Goal: Information Seeking & Learning: Learn about a topic

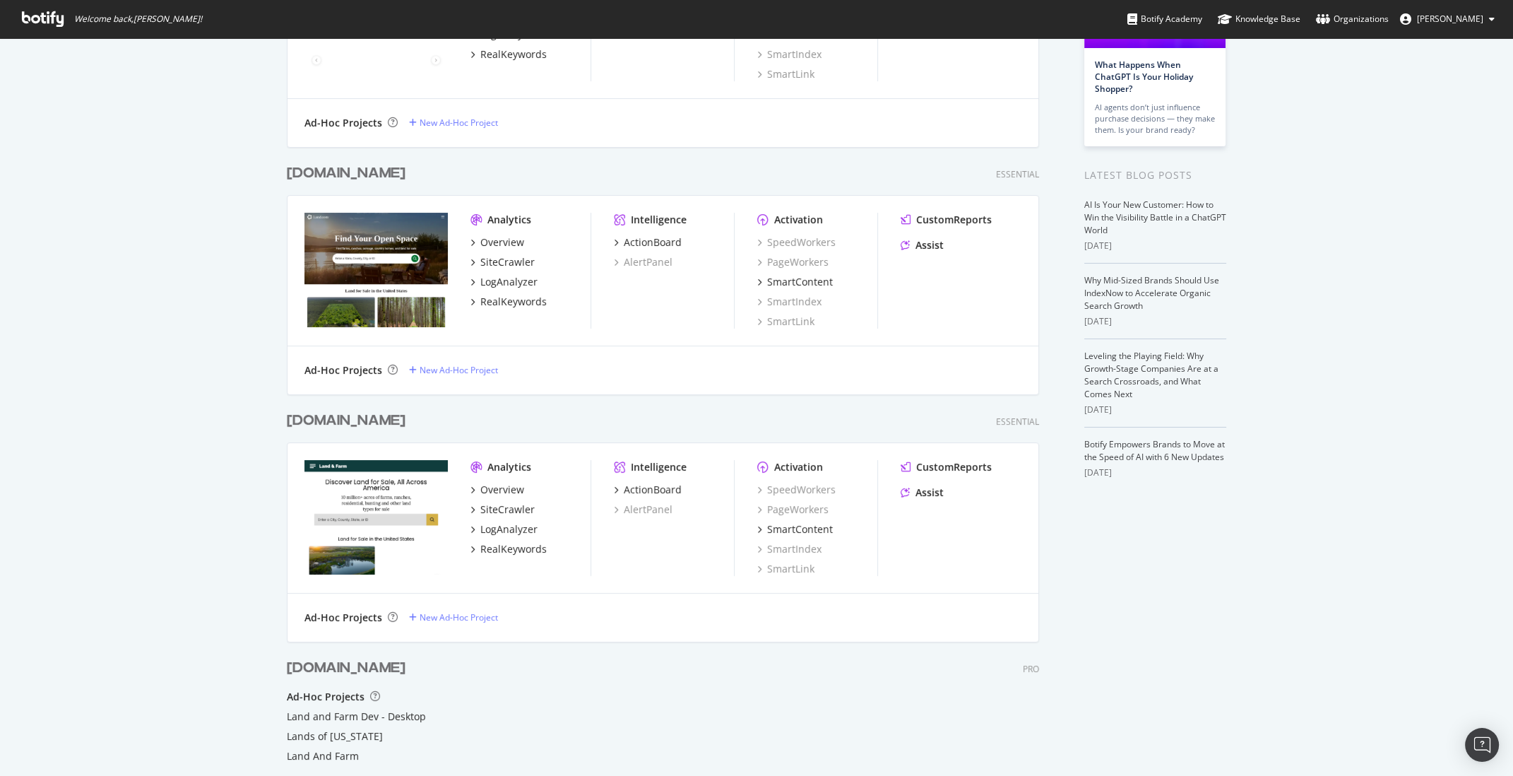
scroll to position [226, 0]
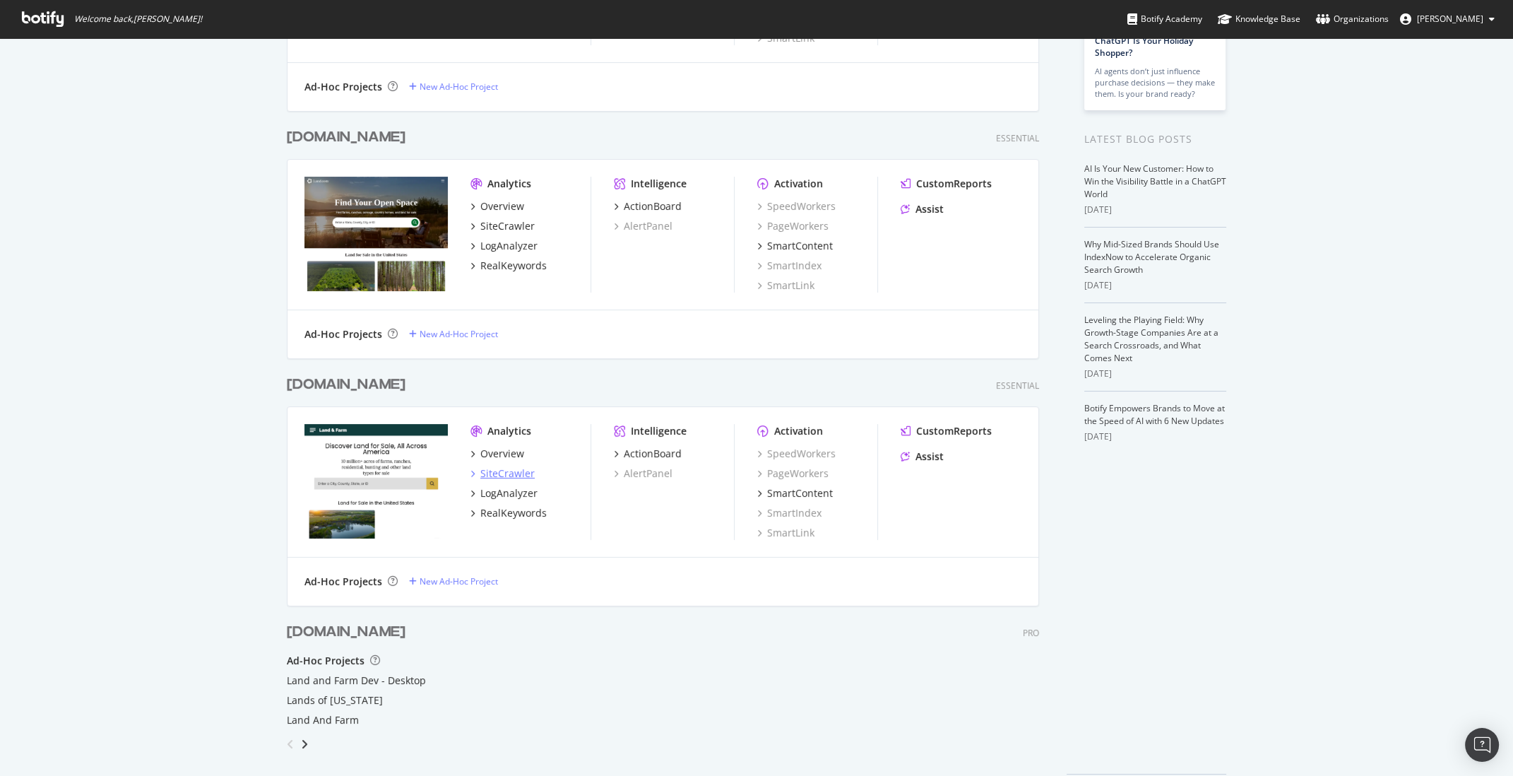
click at [492, 472] on div "SiteCrawler" at bounding box center [507, 473] width 54 height 14
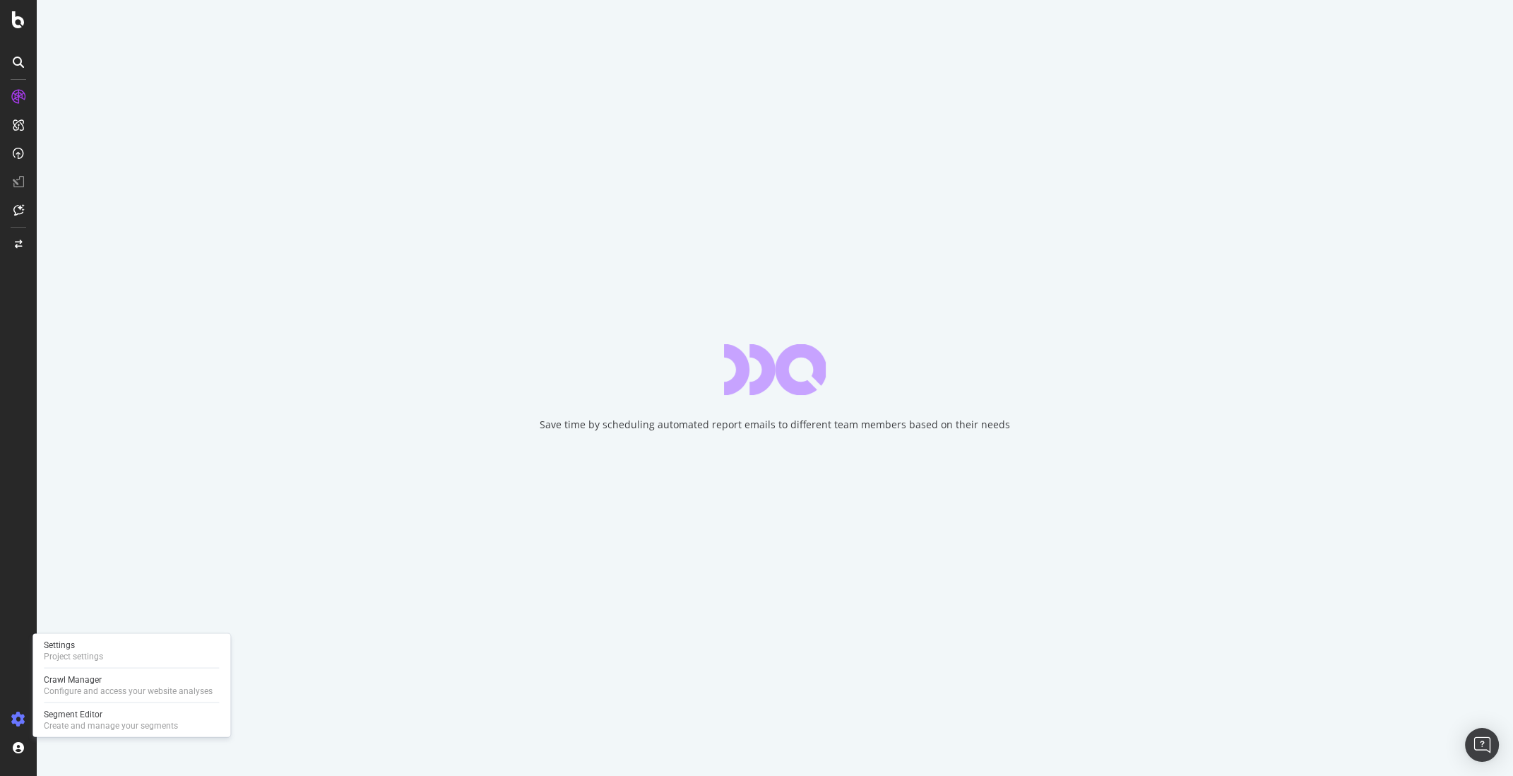
click at [18, 718] on icon at bounding box center [18, 719] width 14 height 14
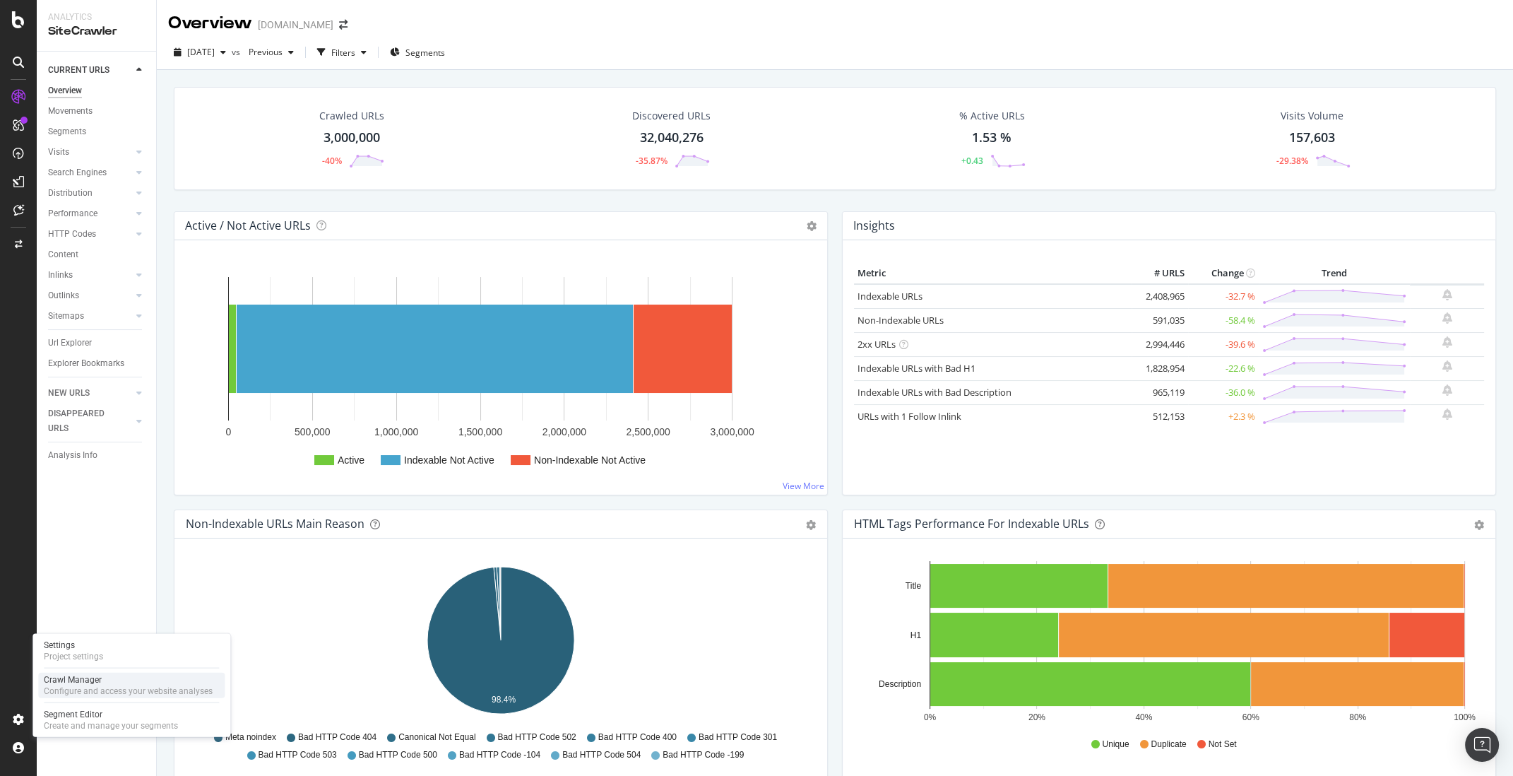
click at [97, 680] on div "Crawl Manager" at bounding box center [128, 679] width 169 height 11
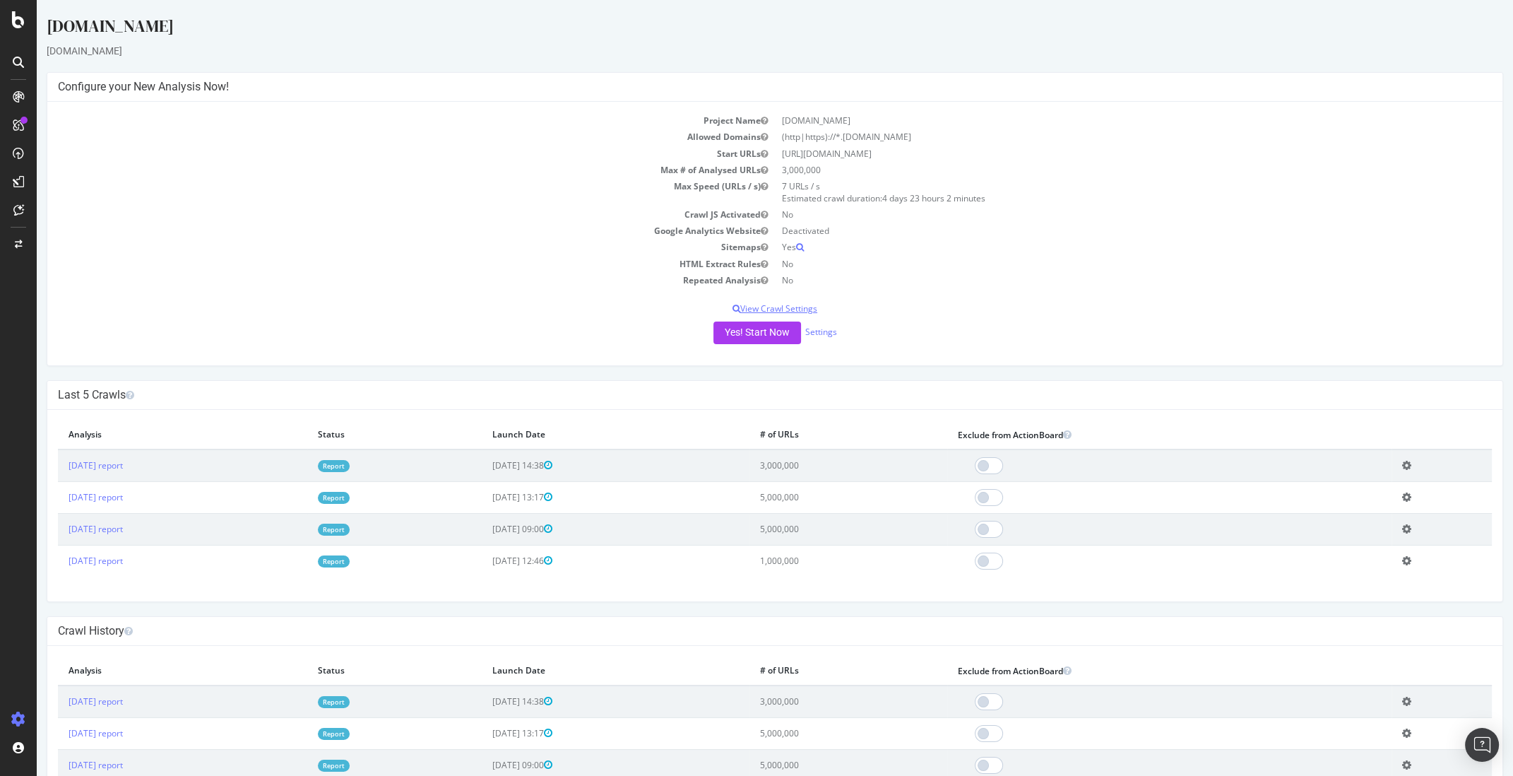
click at [771, 306] on p "View Crawl Settings" at bounding box center [775, 308] width 1434 height 12
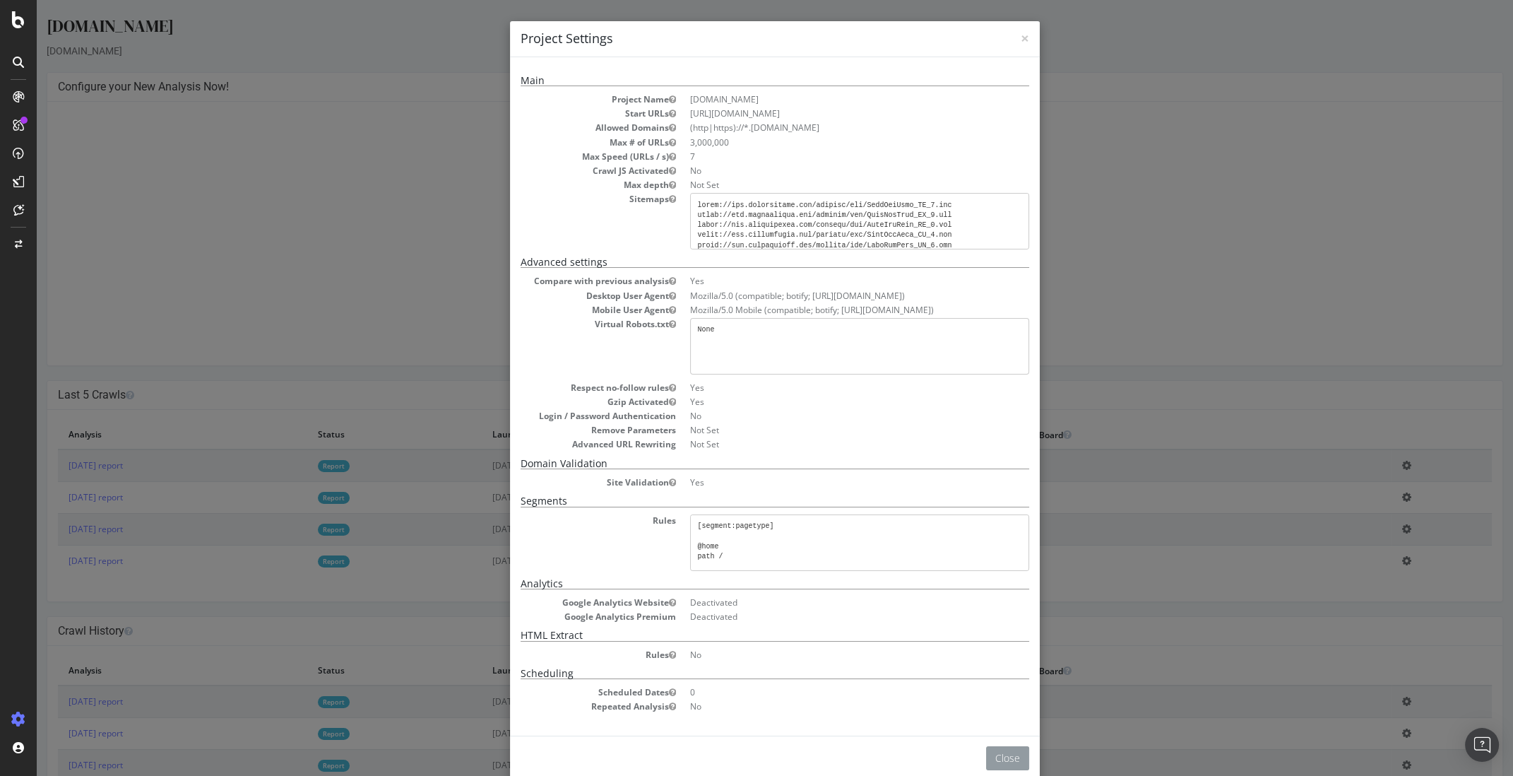
click at [1016, 754] on button "Close" at bounding box center [1007, 758] width 43 height 24
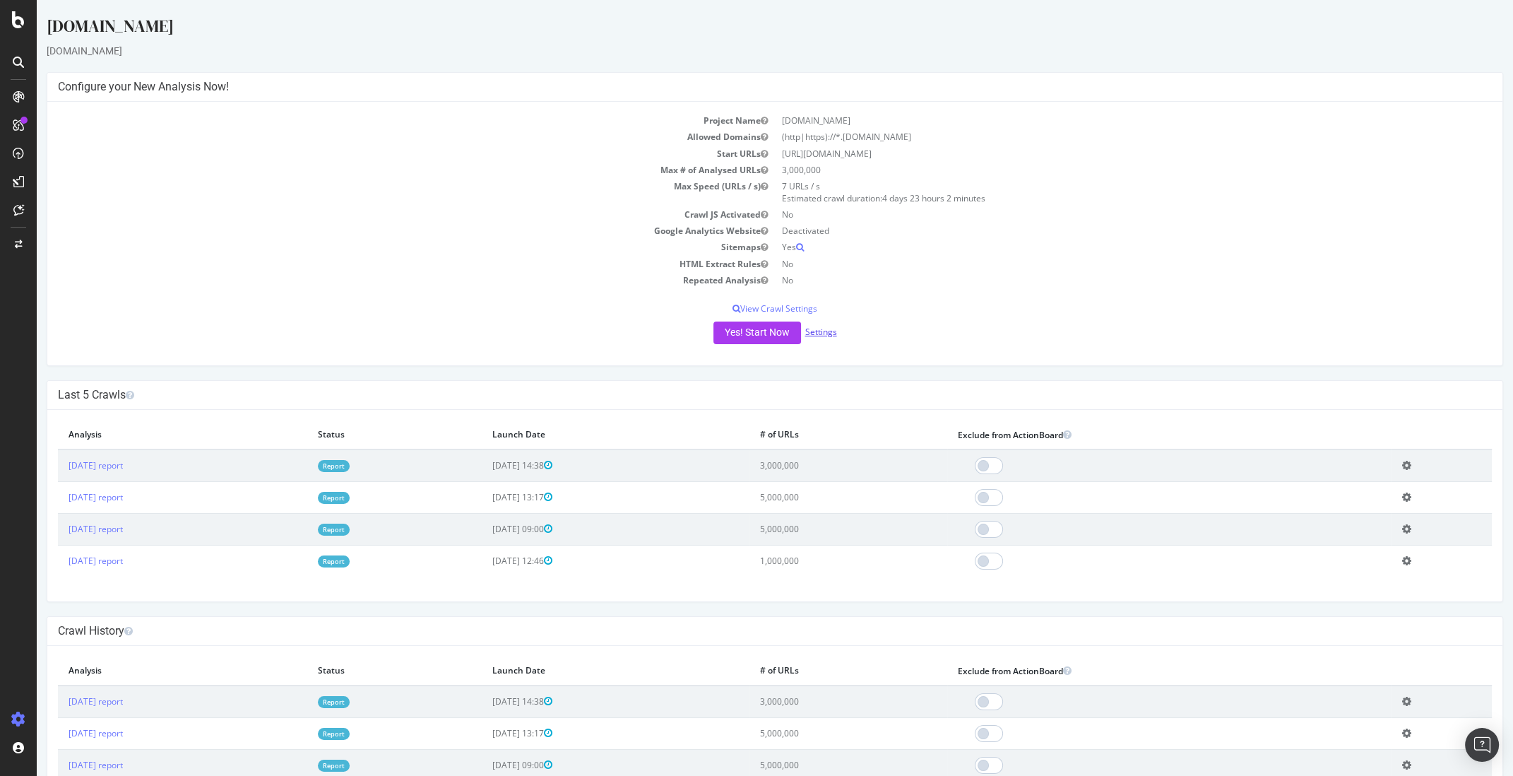
click at [822, 329] on link "Settings" at bounding box center [821, 332] width 32 height 12
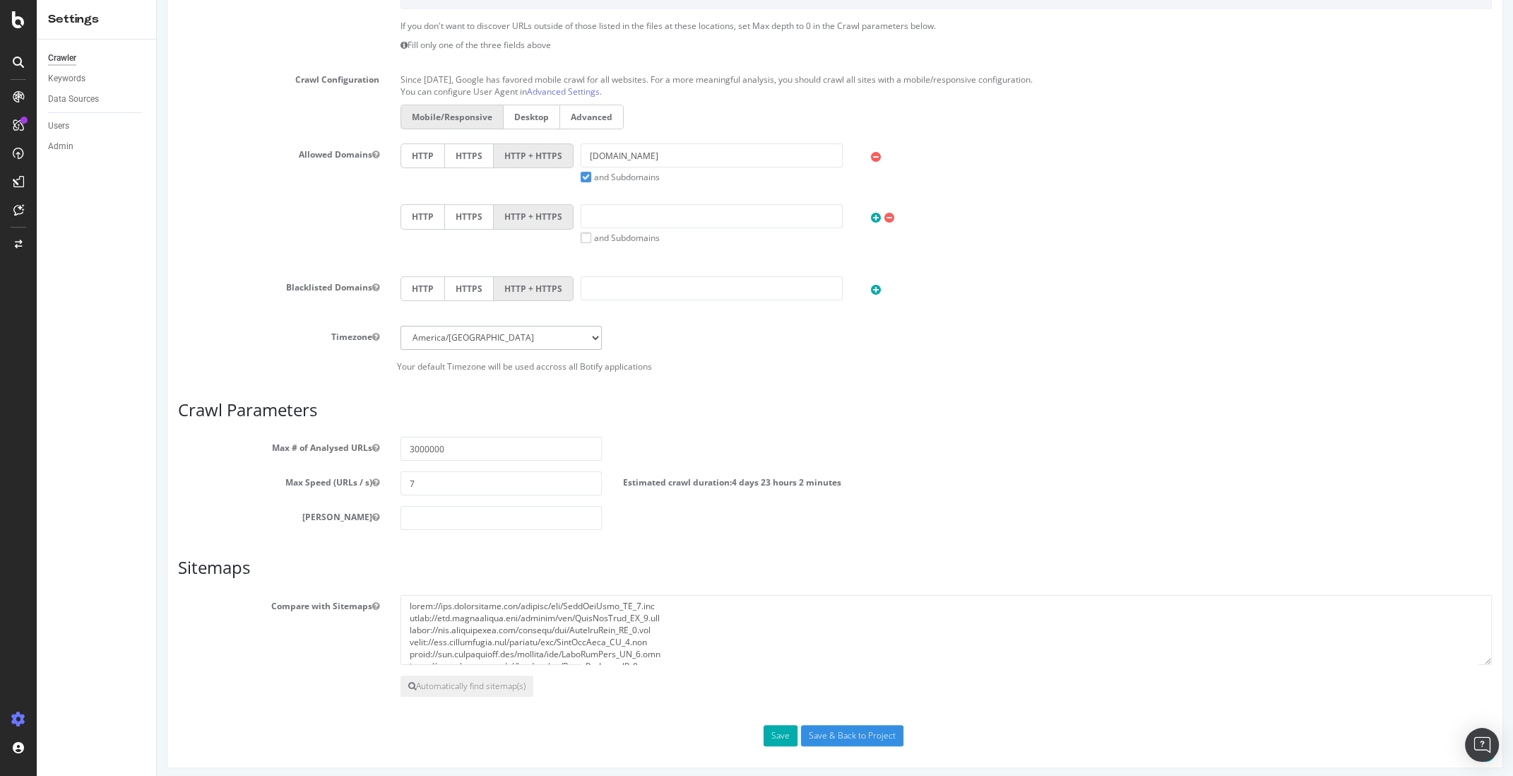
scroll to position [351, 0]
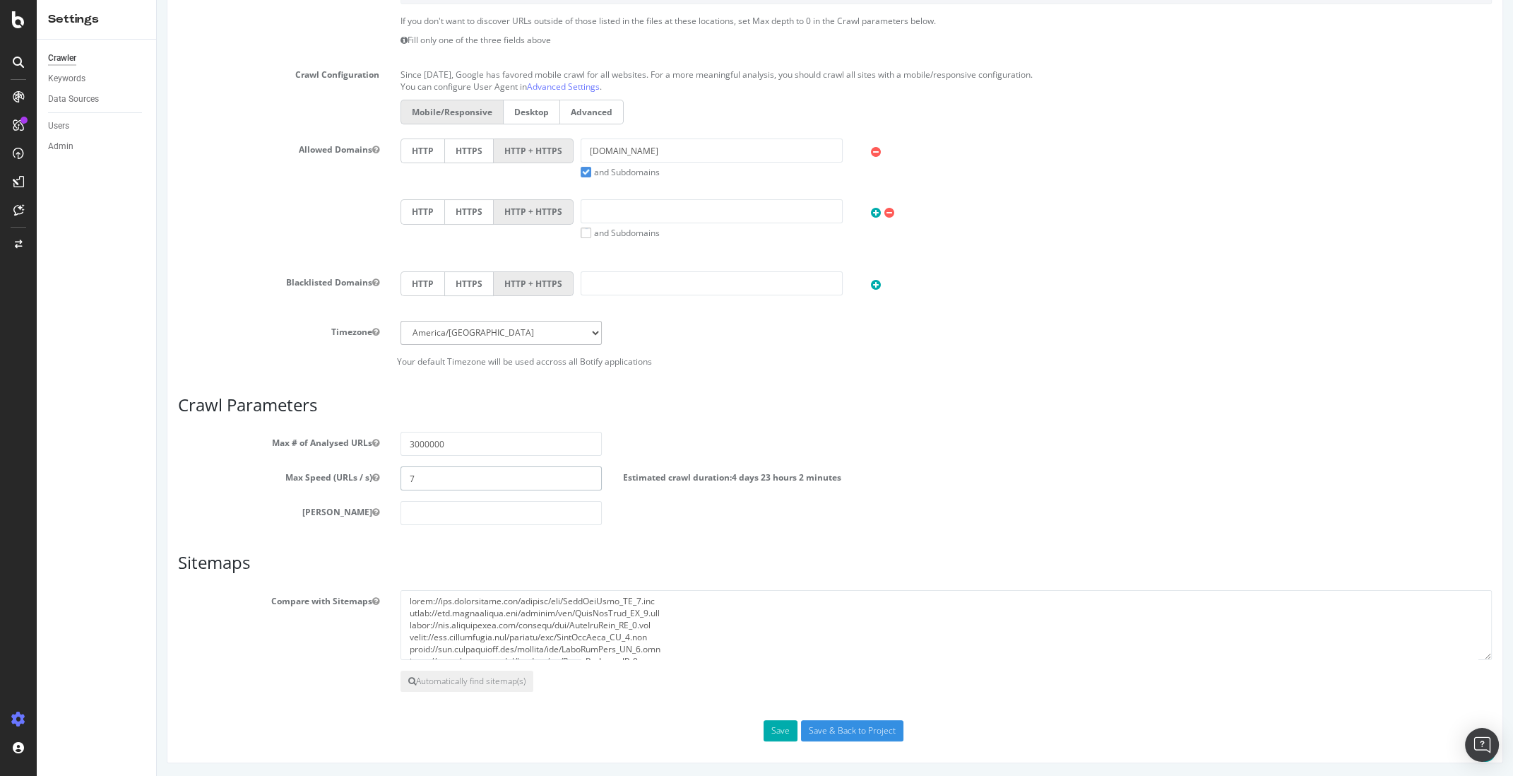
drag, startPoint x: 425, startPoint y: 479, endPoint x: 357, endPoint y: 467, distance: 69.6
click at [360, 468] on div "Max Speed (URLs / s) 7 Estimated crawl duration: 4 days 23 hours 2 minutes" at bounding box center [834, 478] width 1335 height 24
type input "6"
drag, startPoint x: 1049, startPoint y: 444, endPoint x: 1039, endPoint y: 444, distance: 10.6
click at [1048, 444] on div "Max # of Analysed URLs 3000000" at bounding box center [834, 444] width 1335 height 24
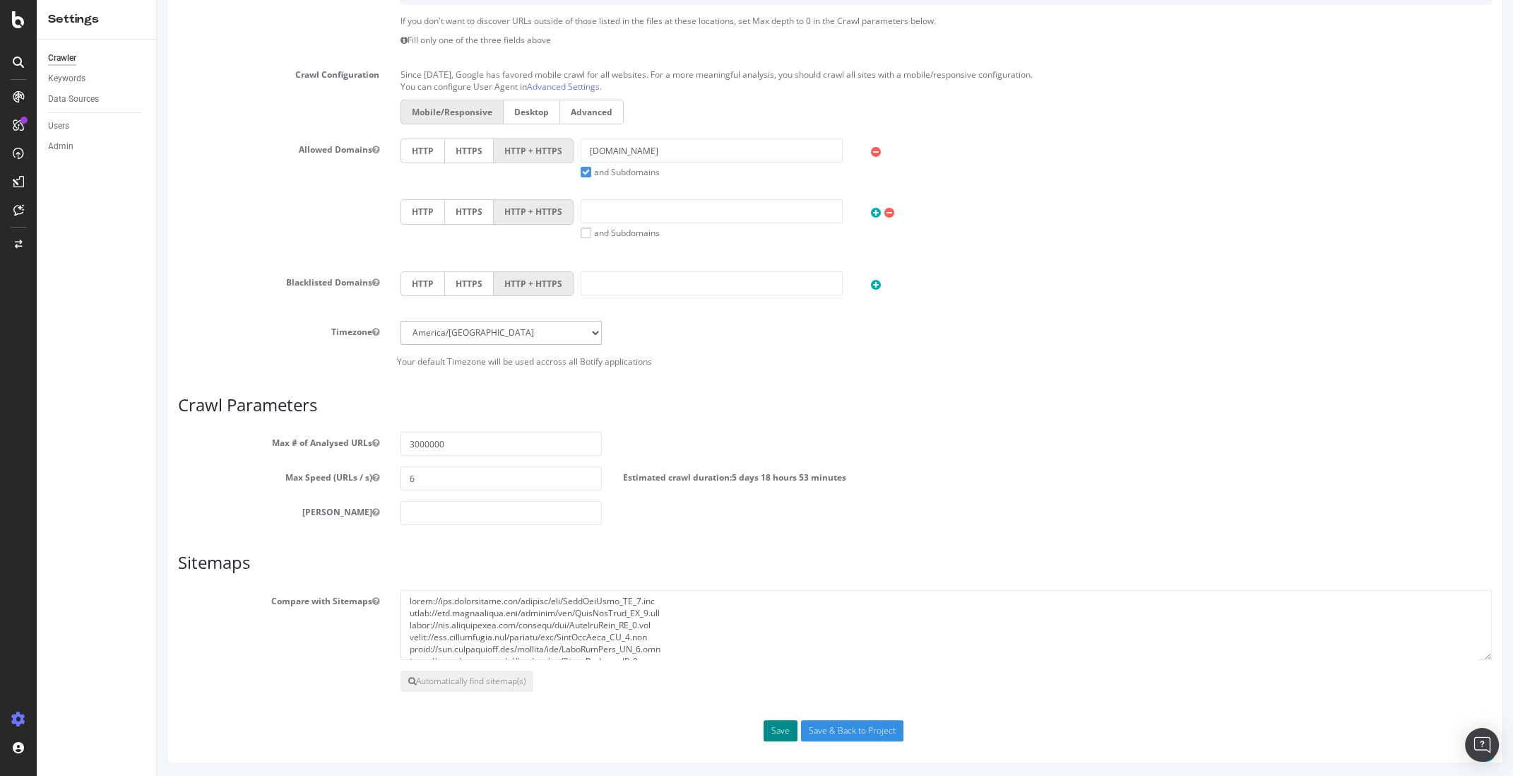
click at [788, 728] on button "Save" at bounding box center [781, 730] width 34 height 21
click at [844, 731] on input "Save & Back to Project" at bounding box center [852, 730] width 102 height 21
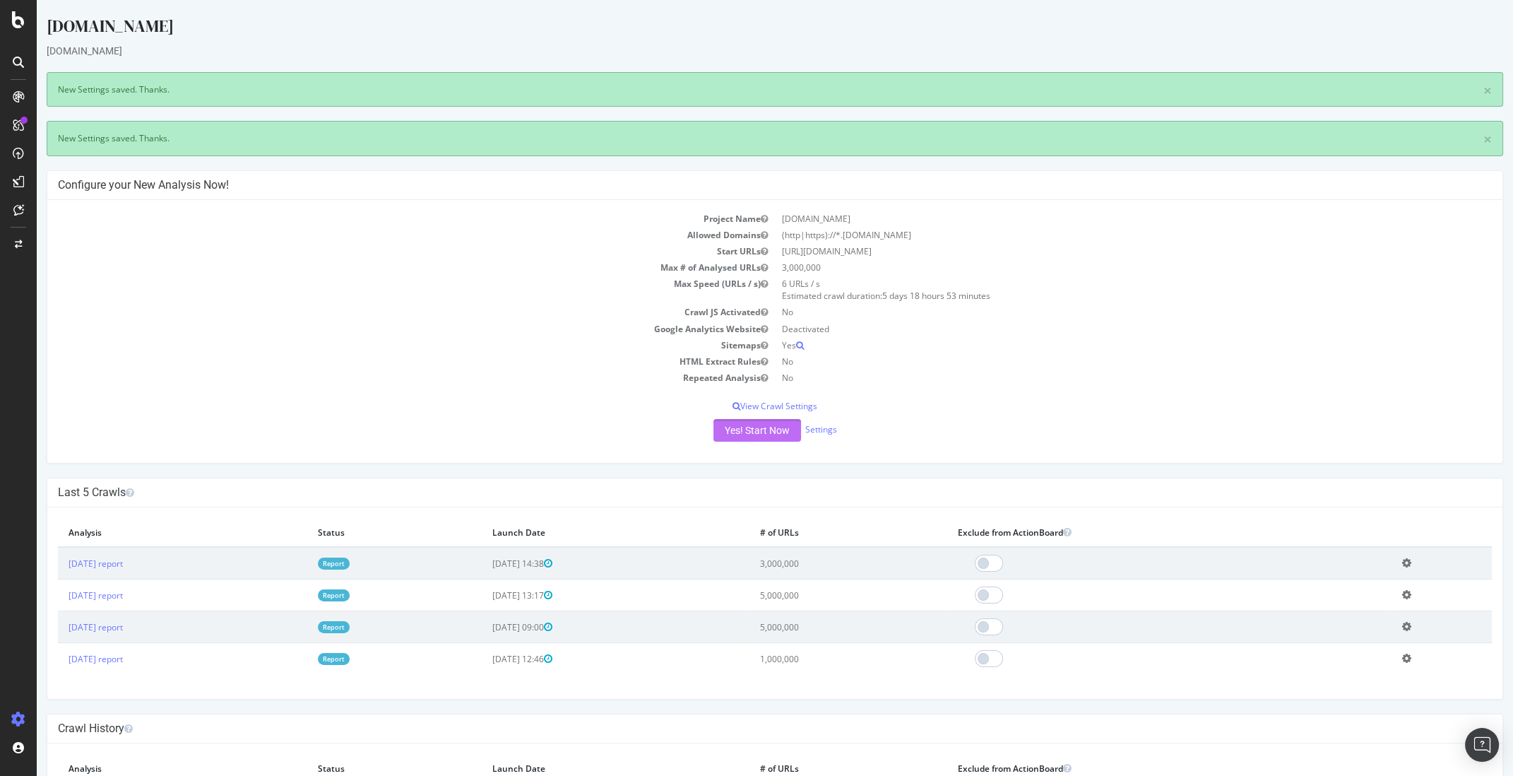
click at [749, 431] on button "Yes! Start Now" at bounding box center [758, 430] width 88 height 23
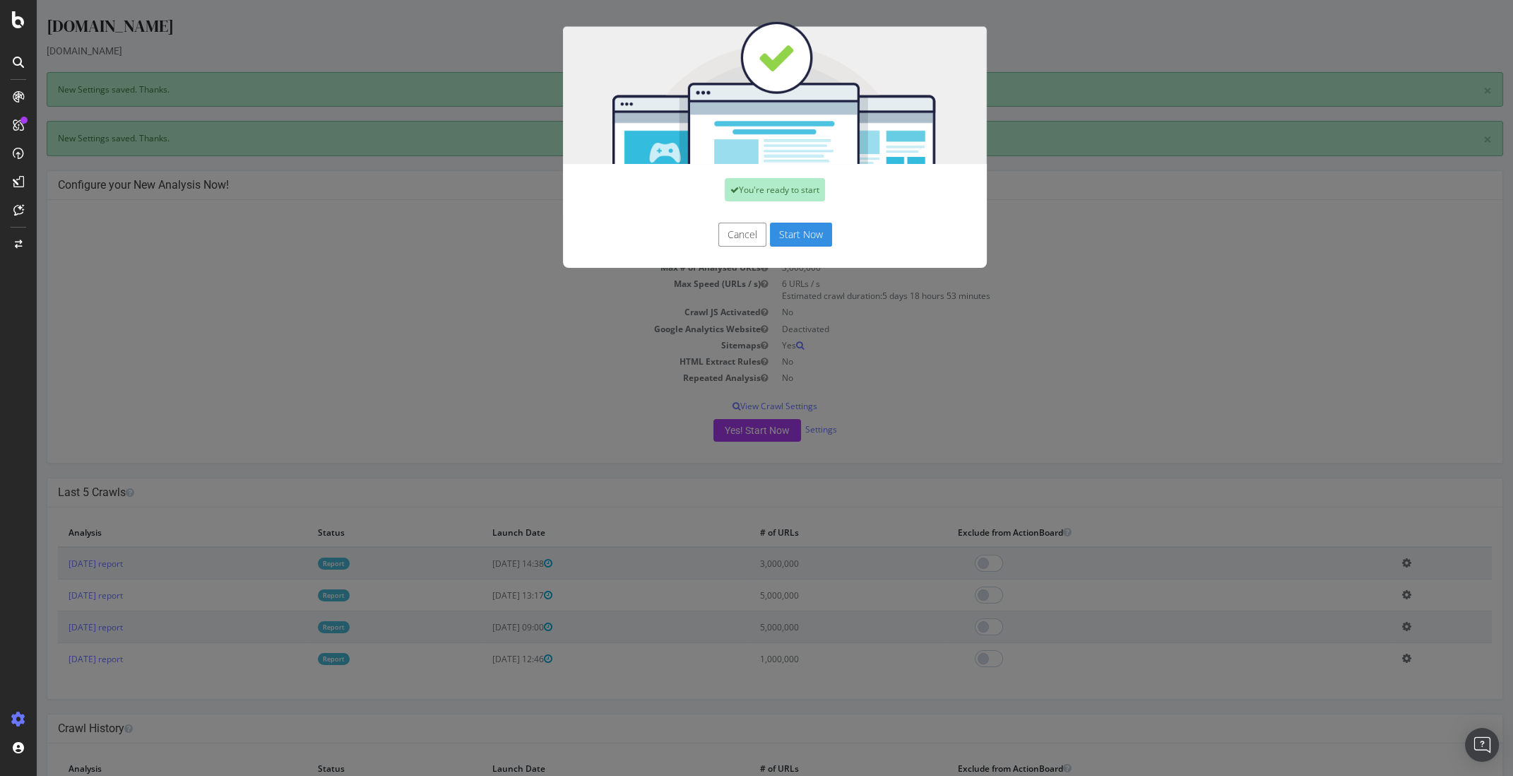
click at [802, 237] on button "Start Now" at bounding box center [801, 235] width 62 height 24
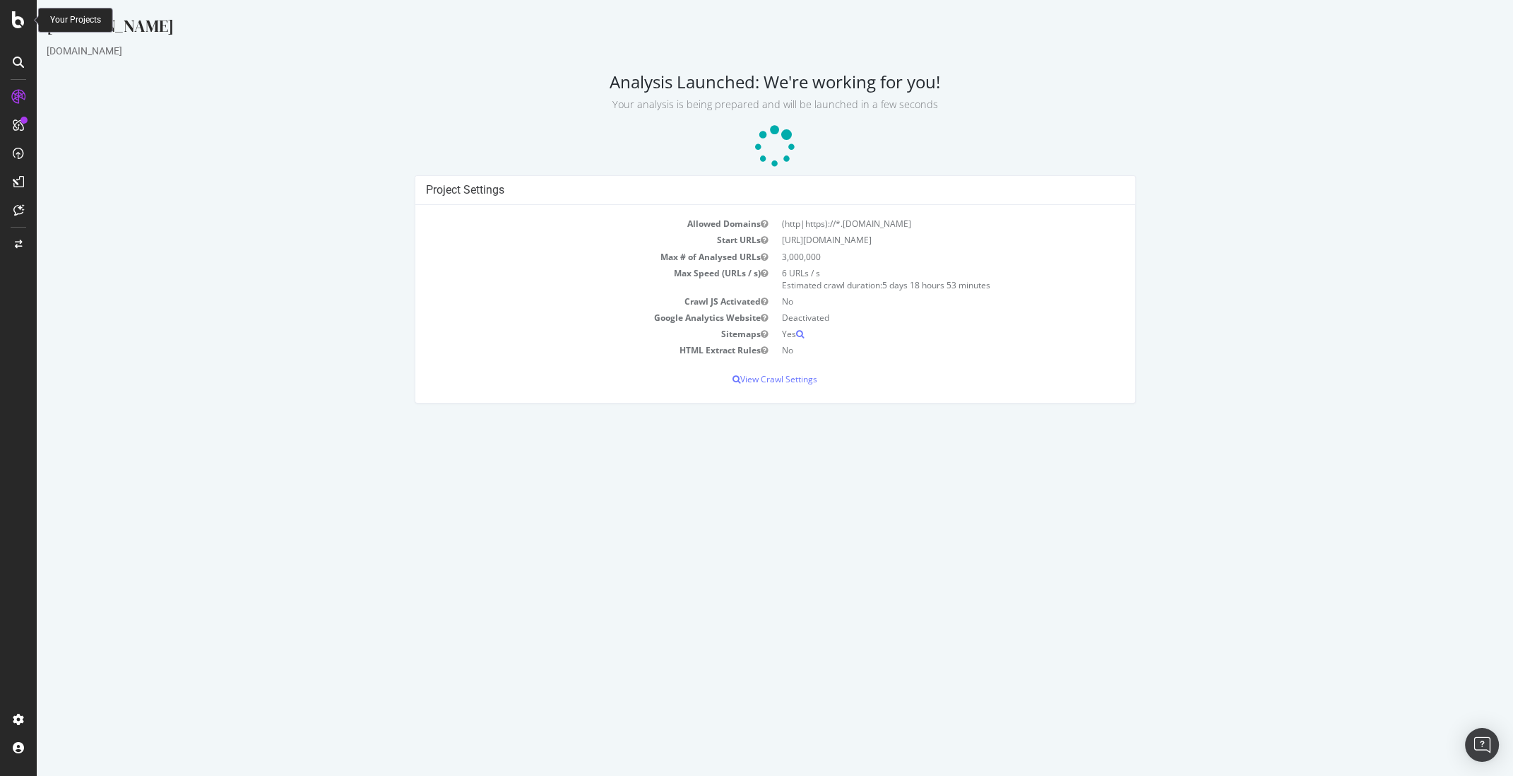
click at [23, 24] on icon at bounding box center [18, 19] width 13 height 17
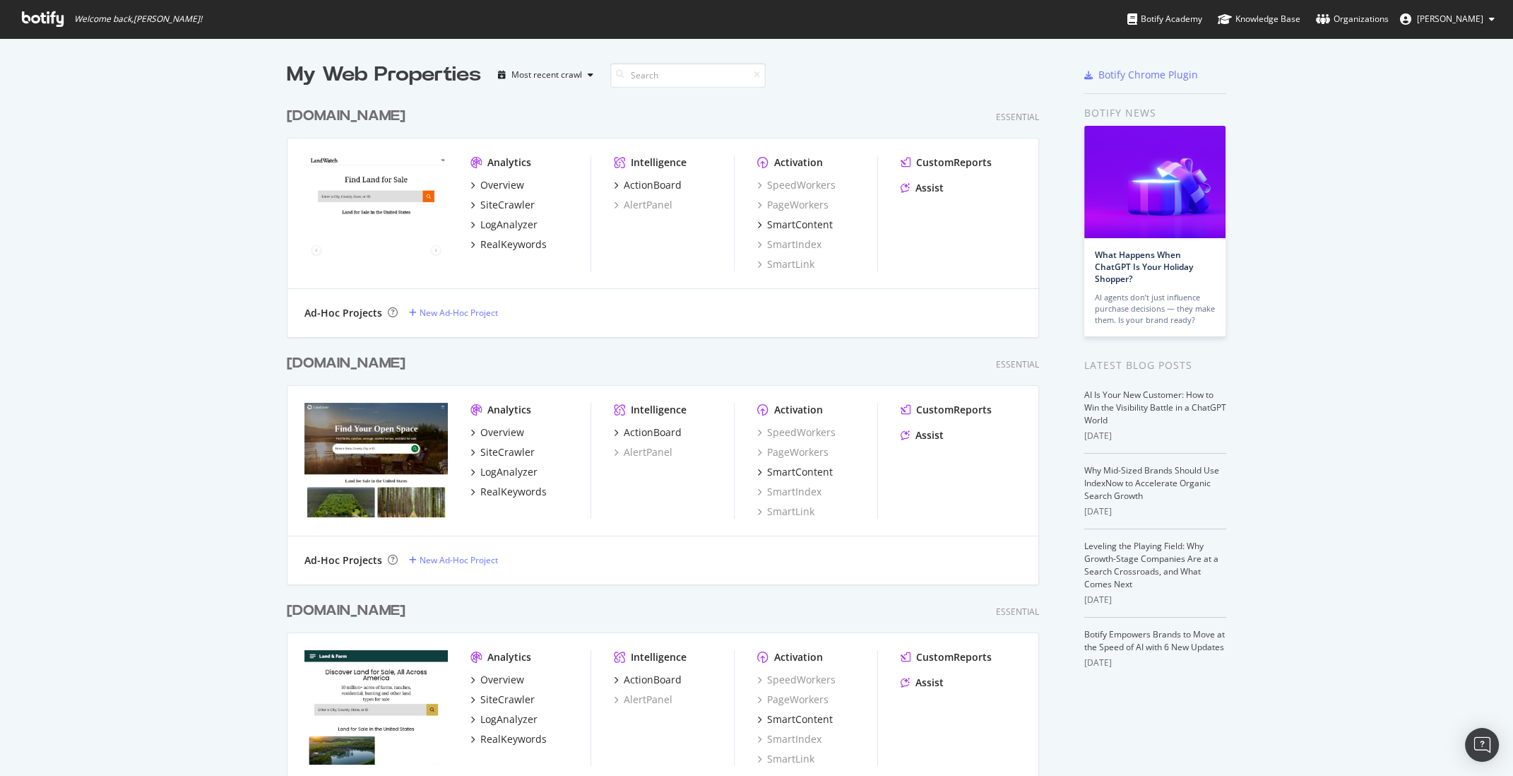
scroll to position [2, 0]
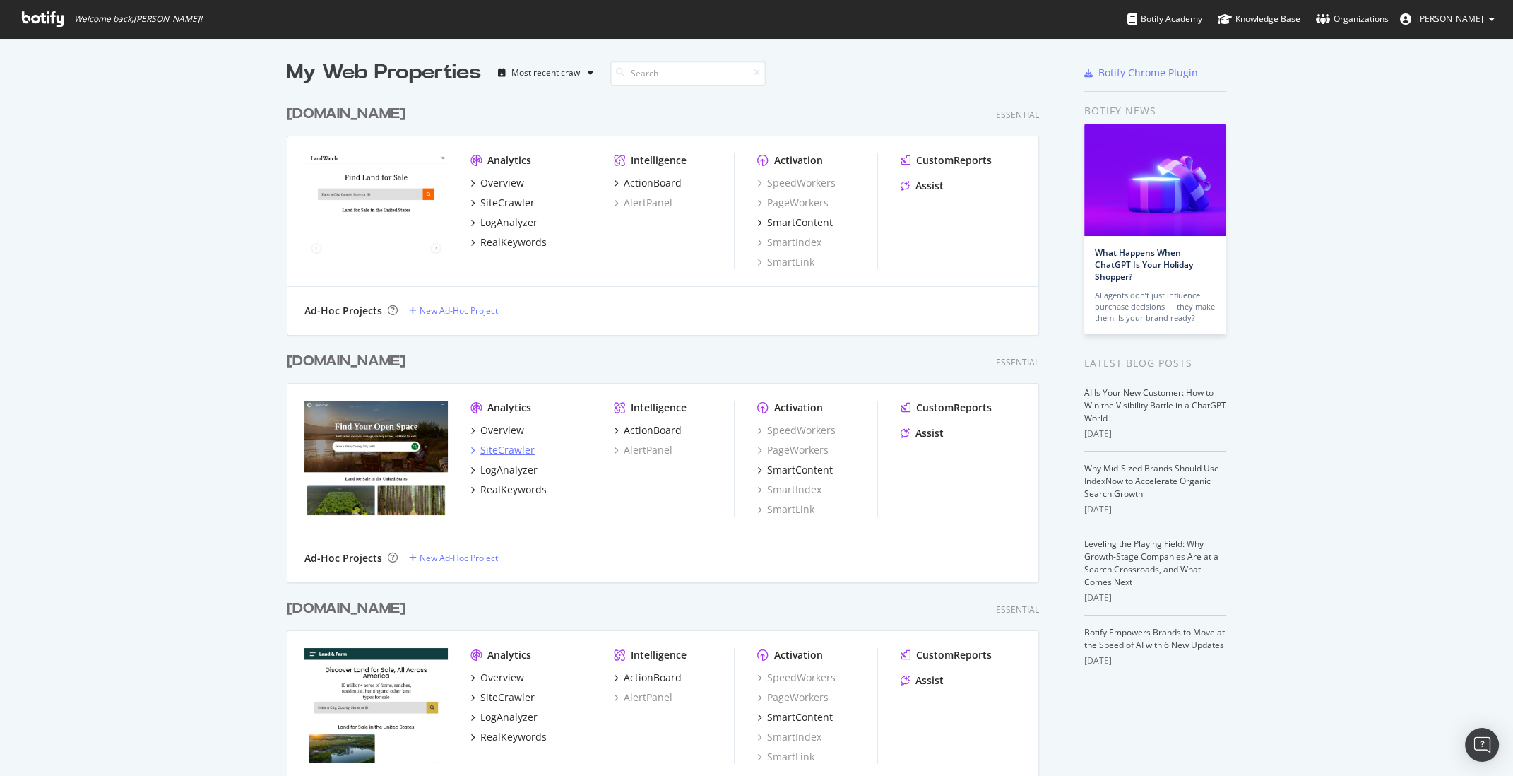
click at [514, 450] on div "SiteCrawler" at bounding box center [507, 450] width 54 height 14
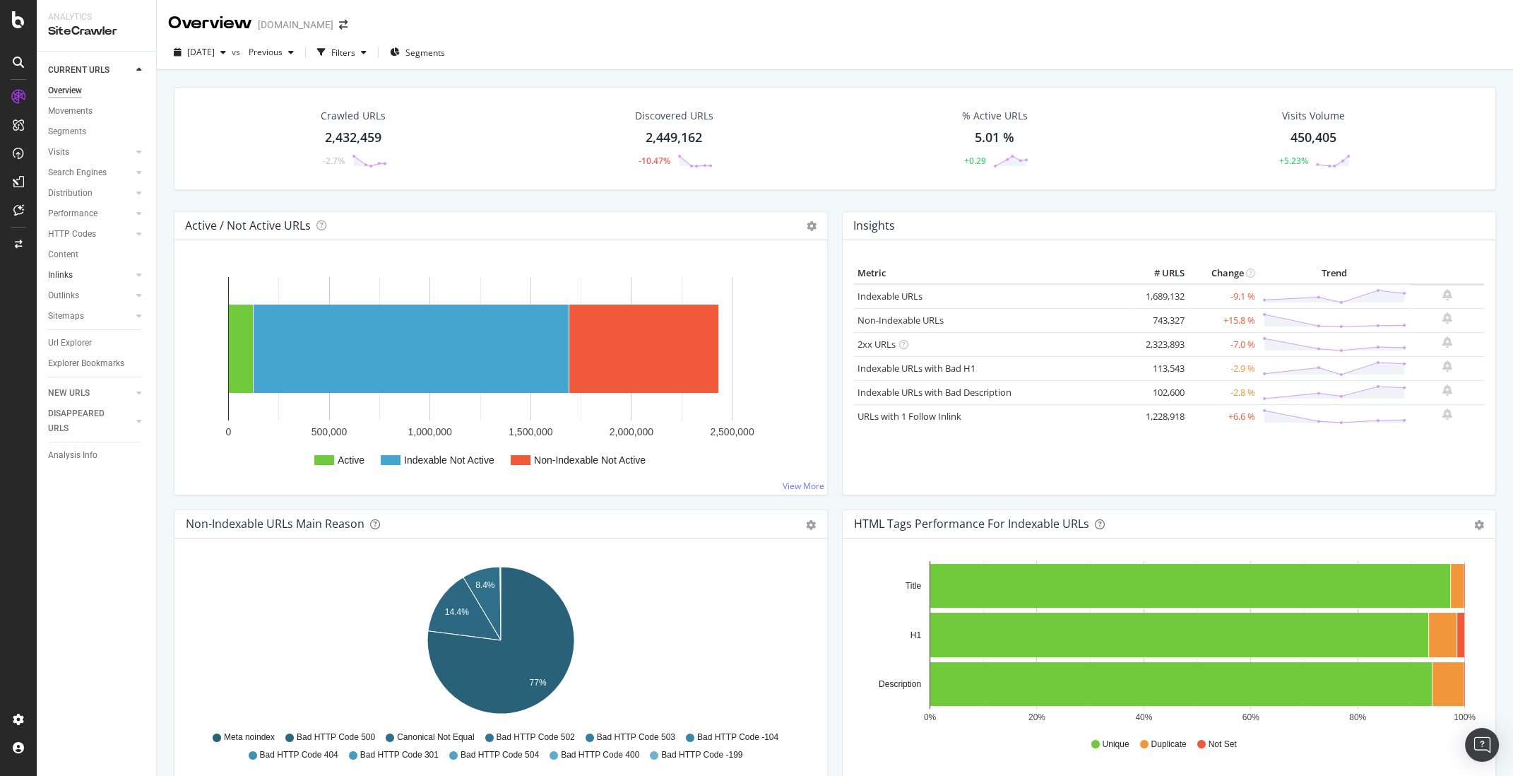
click at [81, 276] on link "Inlinks" at bounding box center [90, 275] width 84 height 15
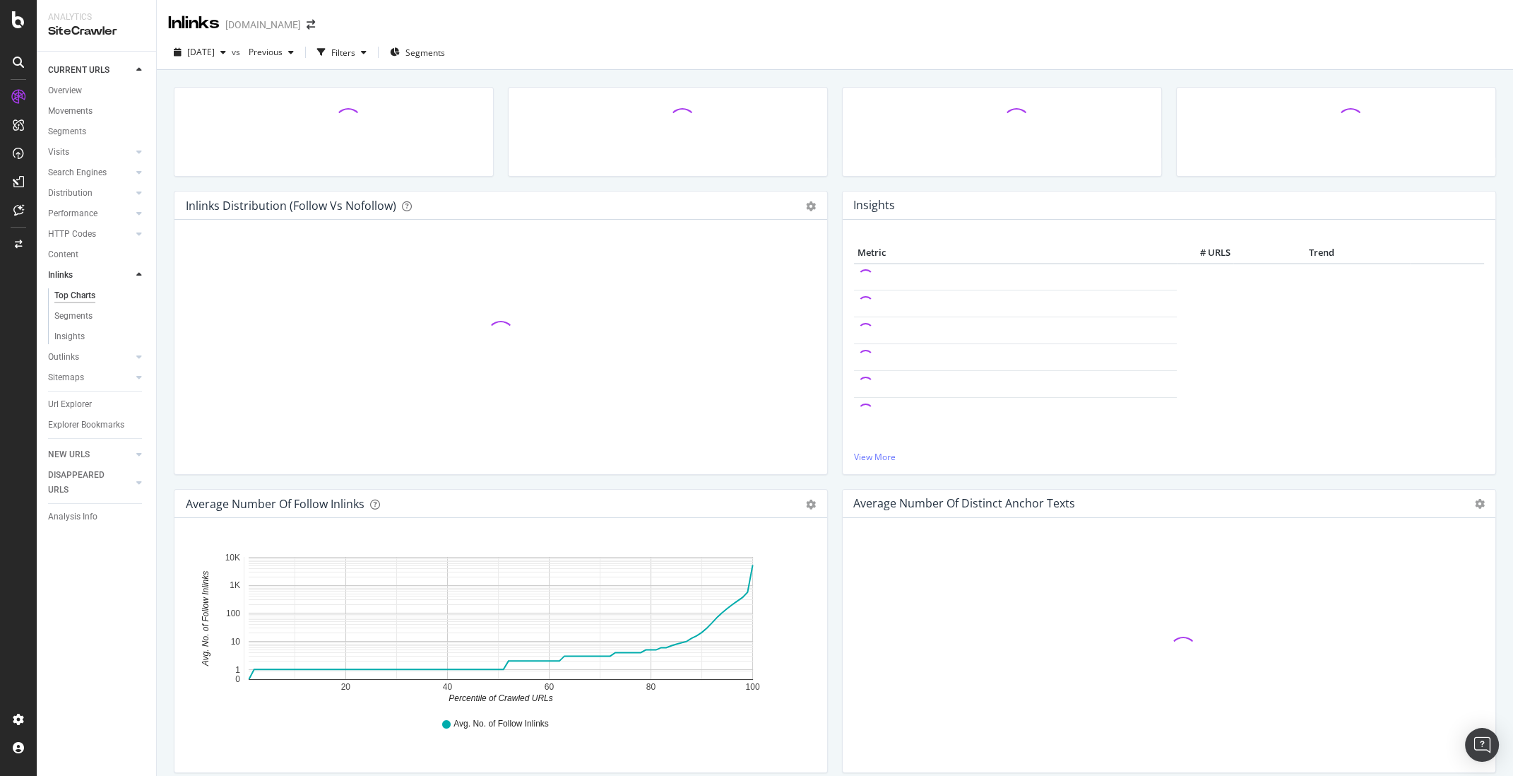
click at [92, 275] on link "Inlinks" at bounding box center [90, 275] width 84 height 15
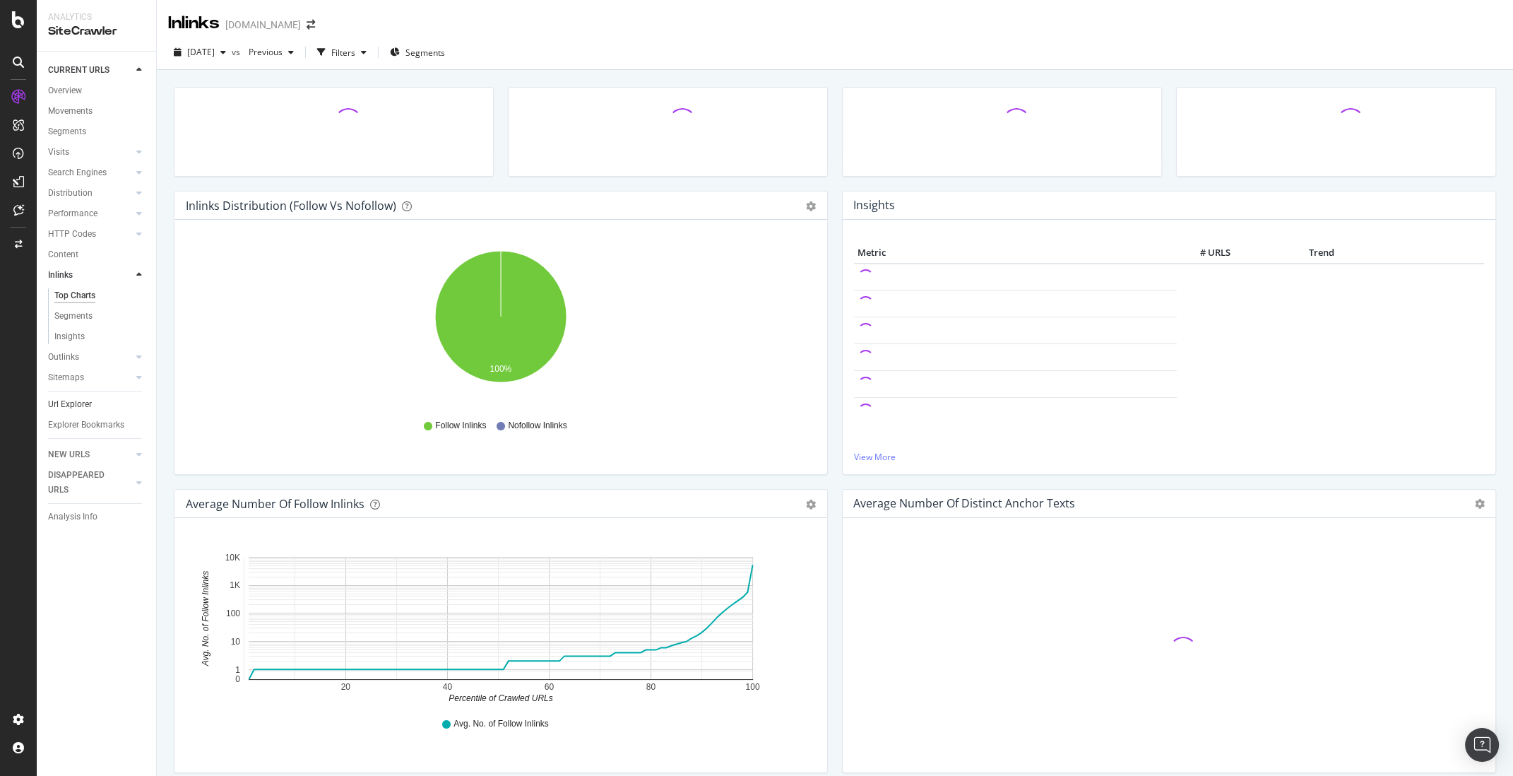
click at [128, 377] on div at bounding box center [125, 377] width 14 height 14
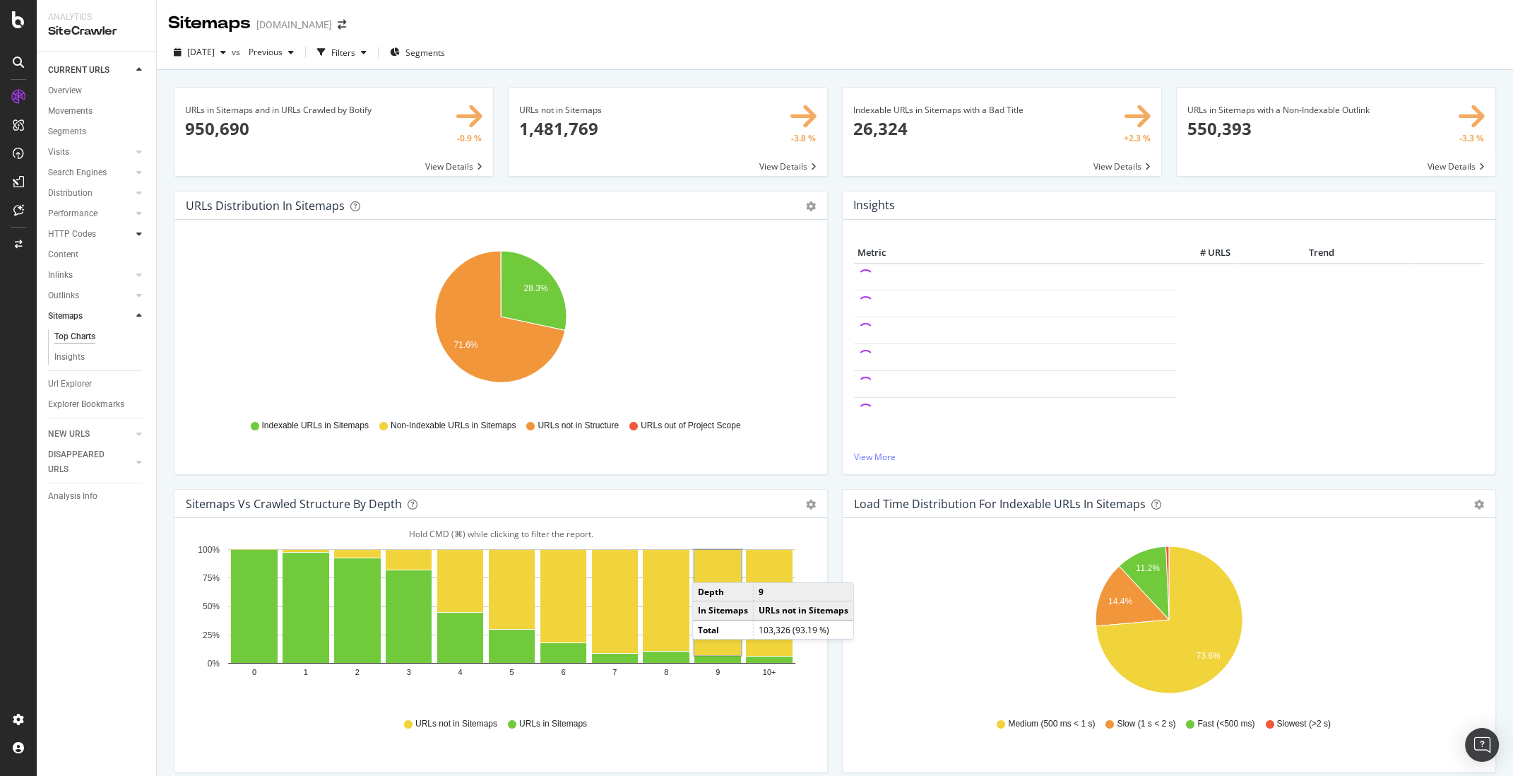
click at [135, 230] on div at bounding box center [139, 234] width 14 height 14
click at [97, 253] on link "Top Charts" at bounding box center [100, 254] width 92 height 15
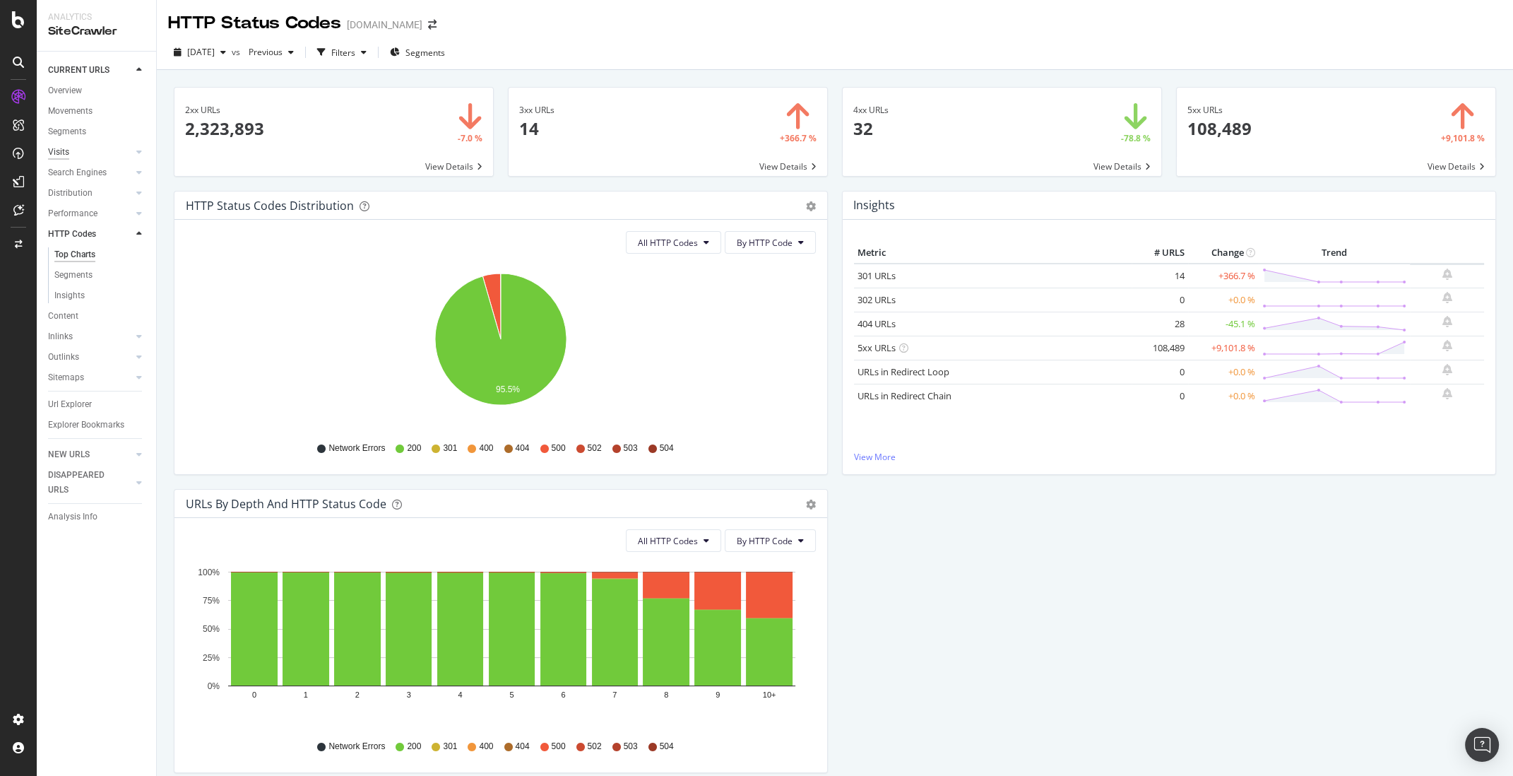
click at [67, 147] on div "Visits" at bounding box center [58, 152] width 21 height 15
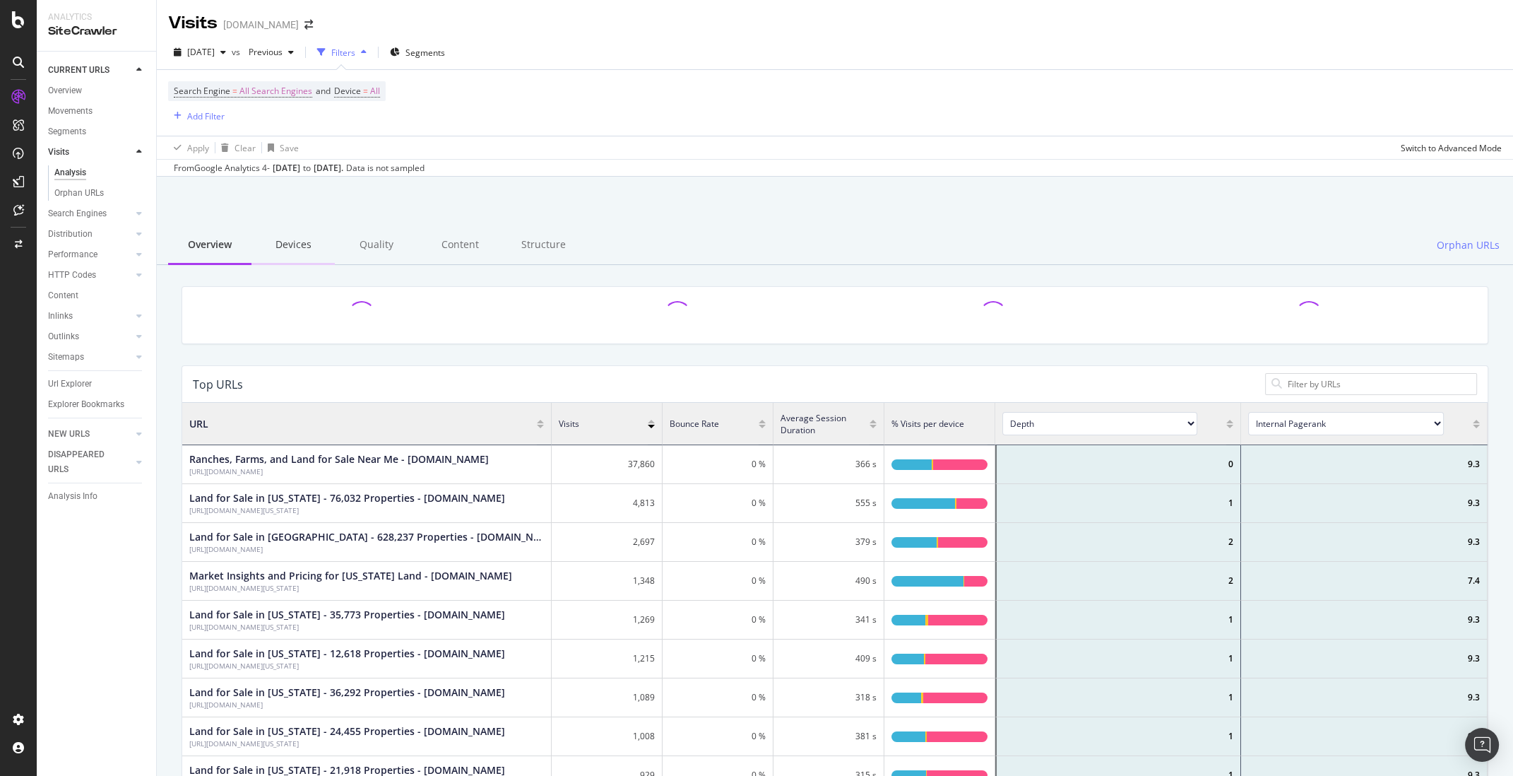
scroll to position [424, 1306]
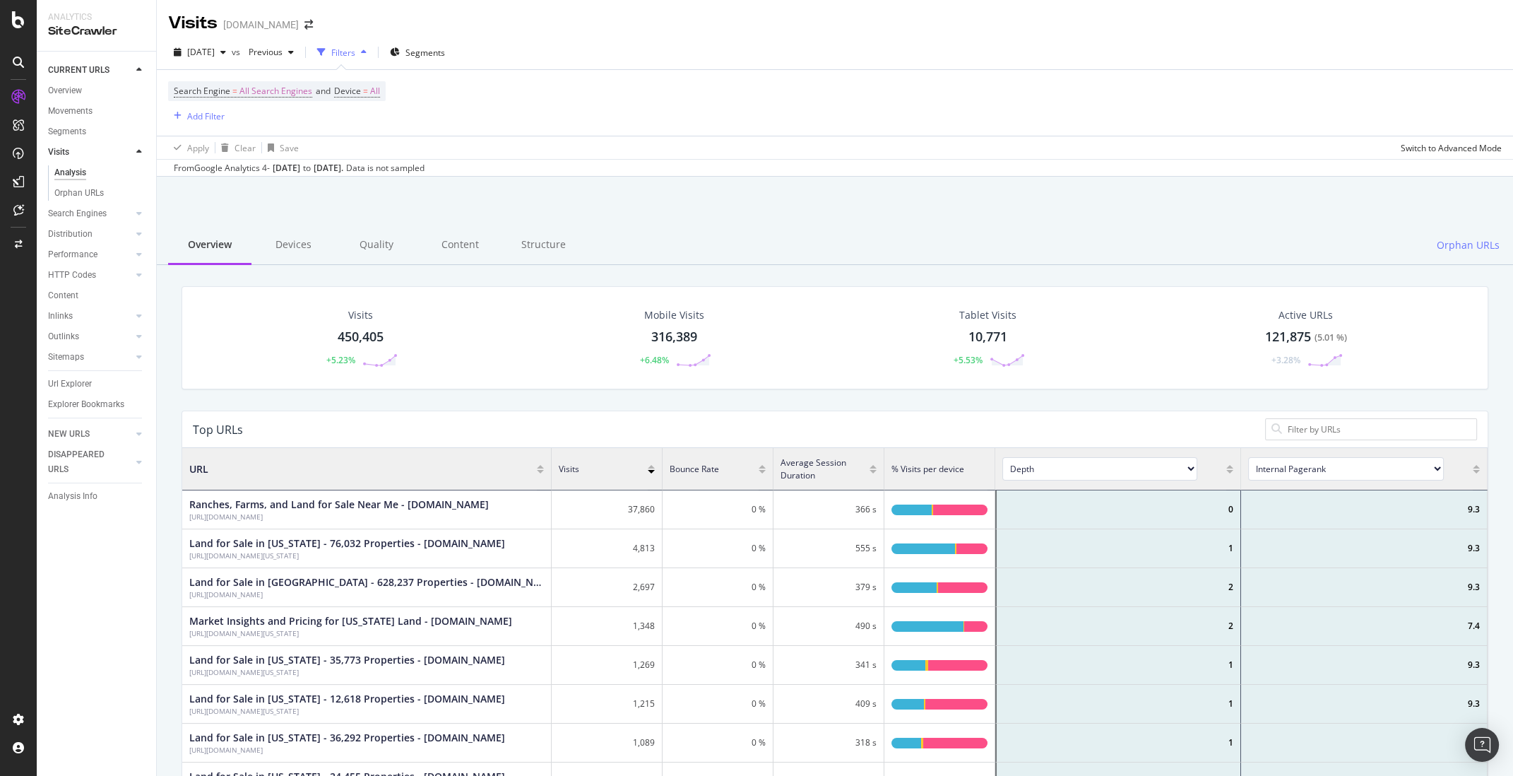
click at [855, 467] on div "URL Visits Bounce Rate Average Session Duration % Visits per device Depth Is In…" at bounding box center [835, 660] width 1306 height 424
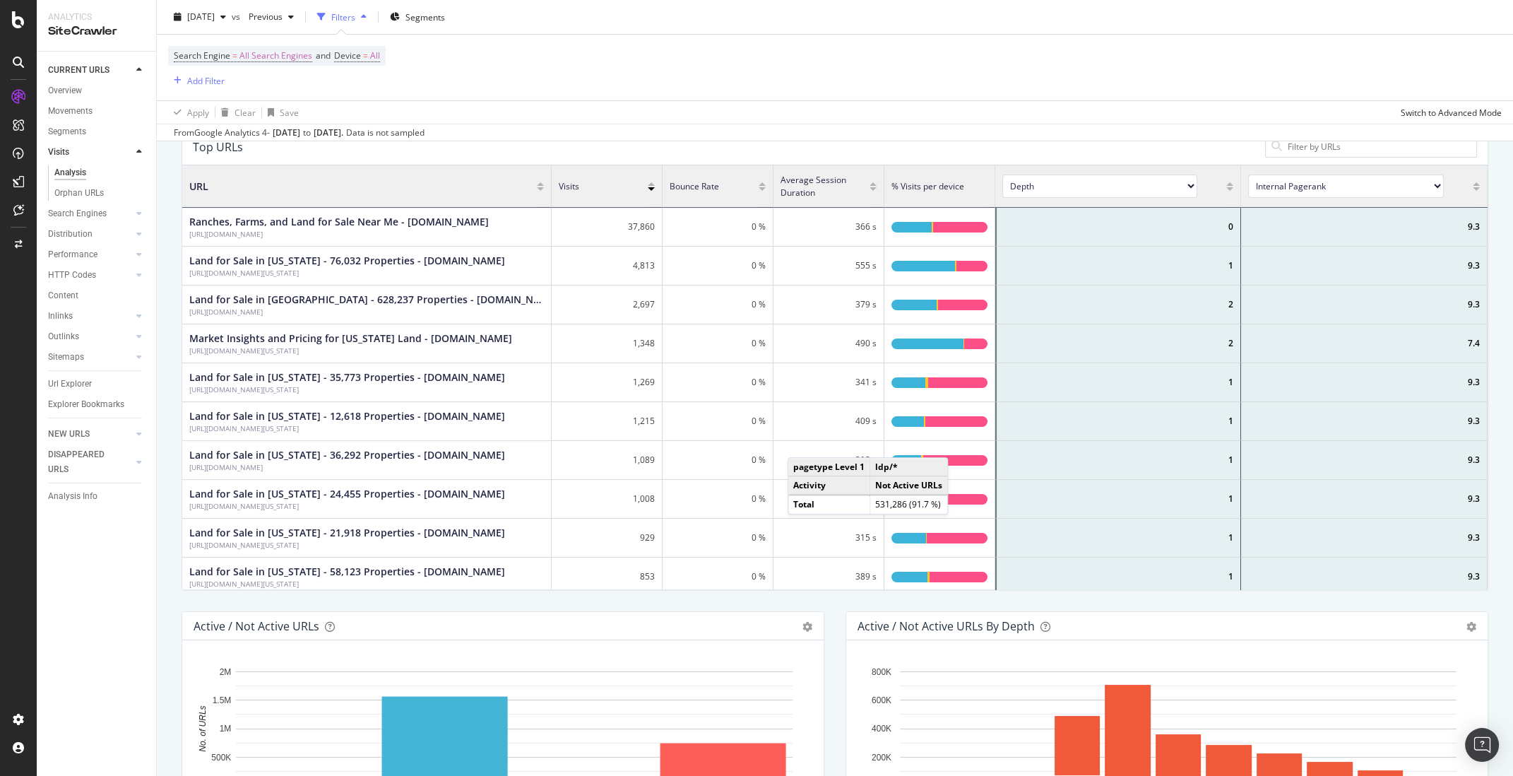
click at [803, 437] on div "409 s" at bounding box center [829, 421] width 111 height 39
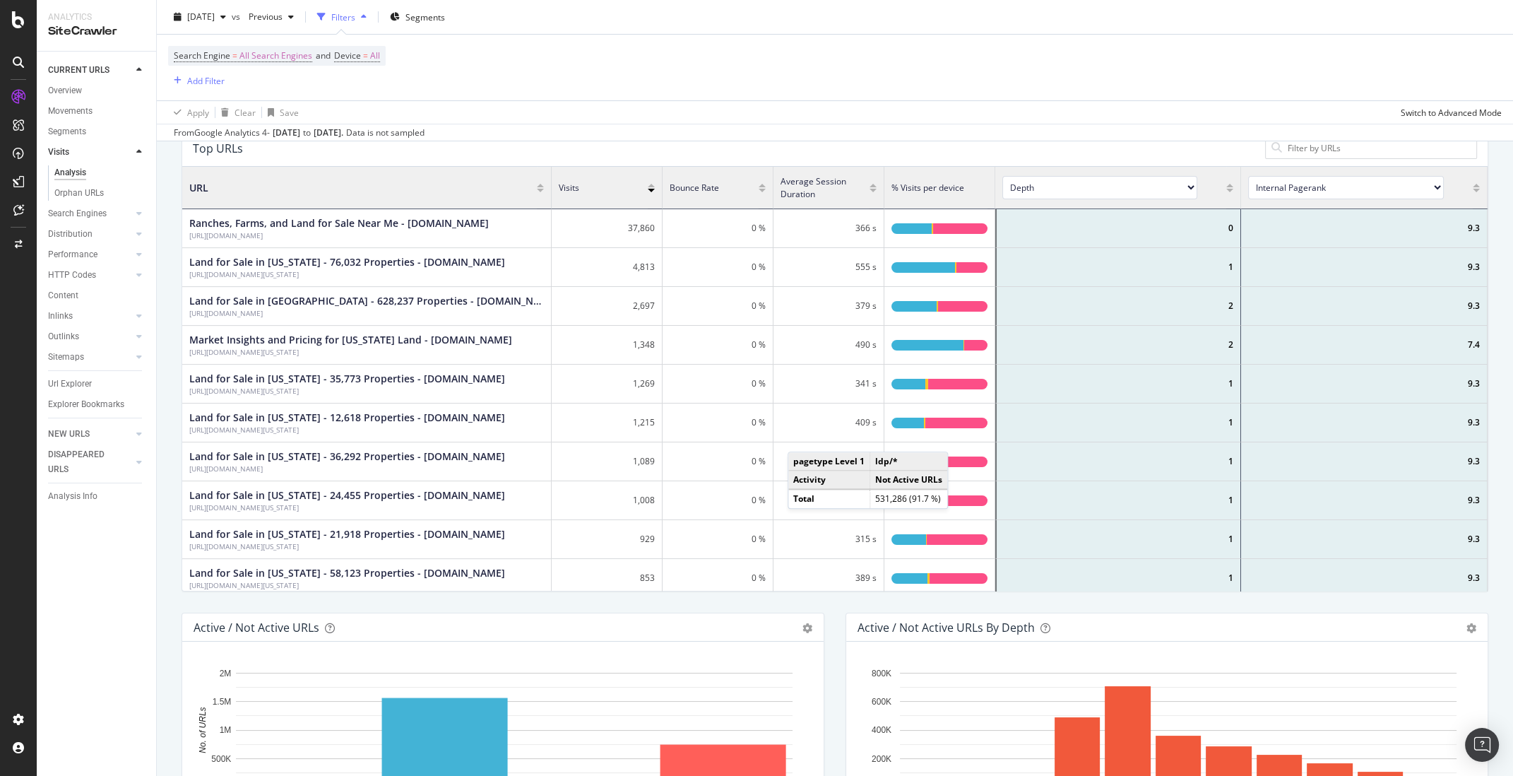
scroll to position [0, 0]
click at [745, 159] on div "Top URLs" at bounding box center [835, 148] width 1306 height 37
click at [919, 81] on div "Search Engine = All Search Engines and Device = All Add Filter" at bounding box center [835, 68] width 1334 height 66
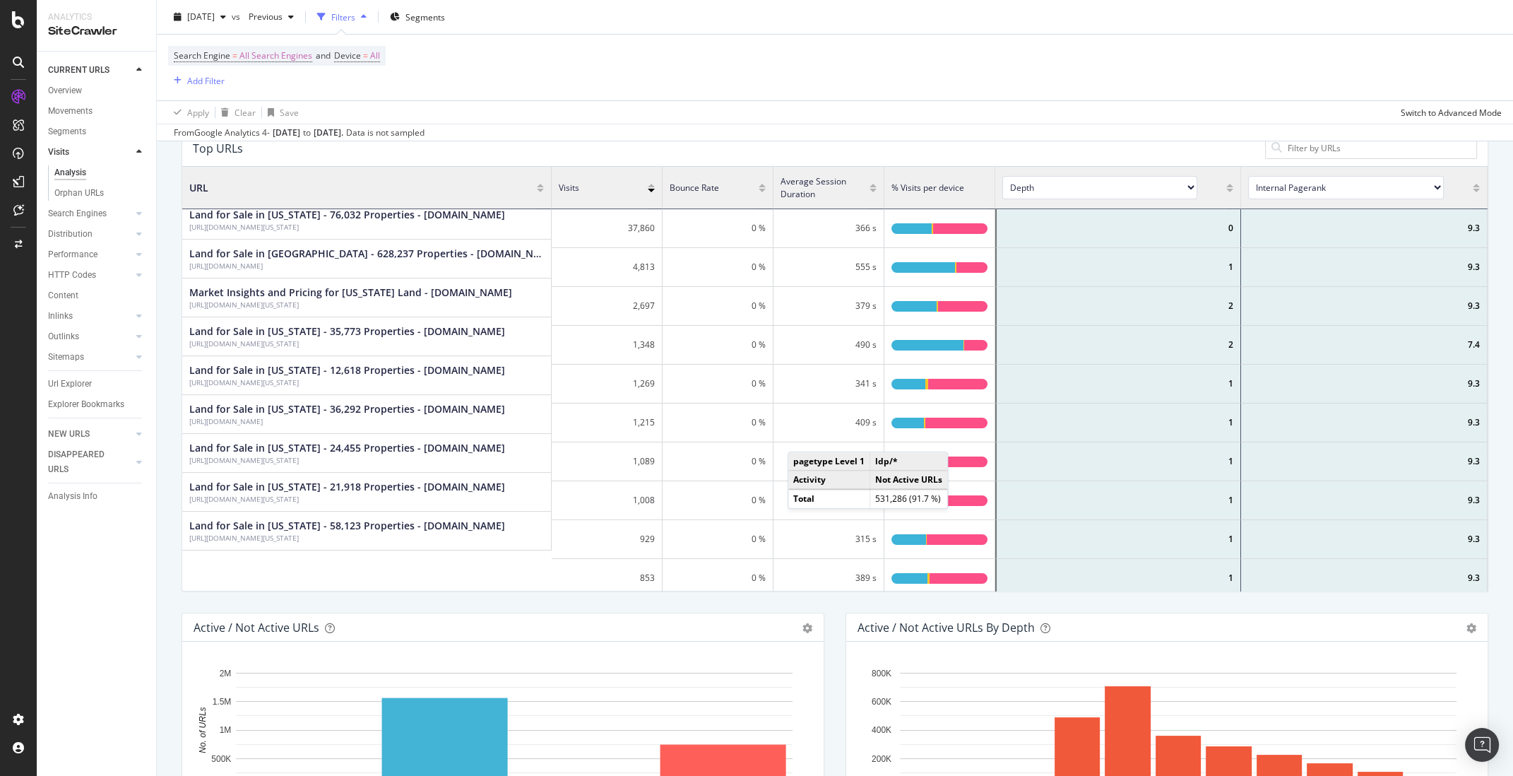
scroll to position [2, 0]
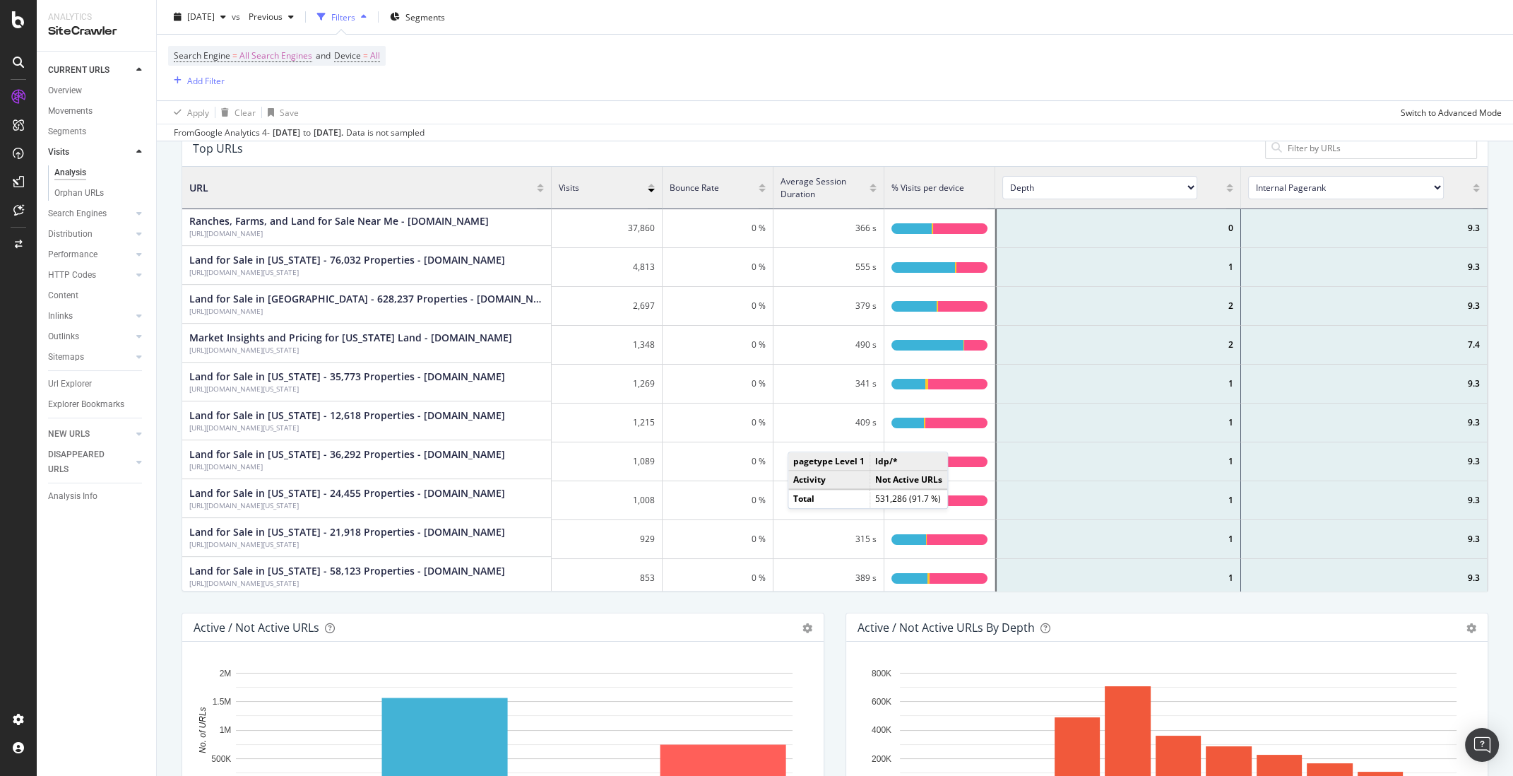
click at [591, 119] on div "Apply Clear Save Switch to Advanced Mode" at bounding box center [835, 111] width 1356 height 23
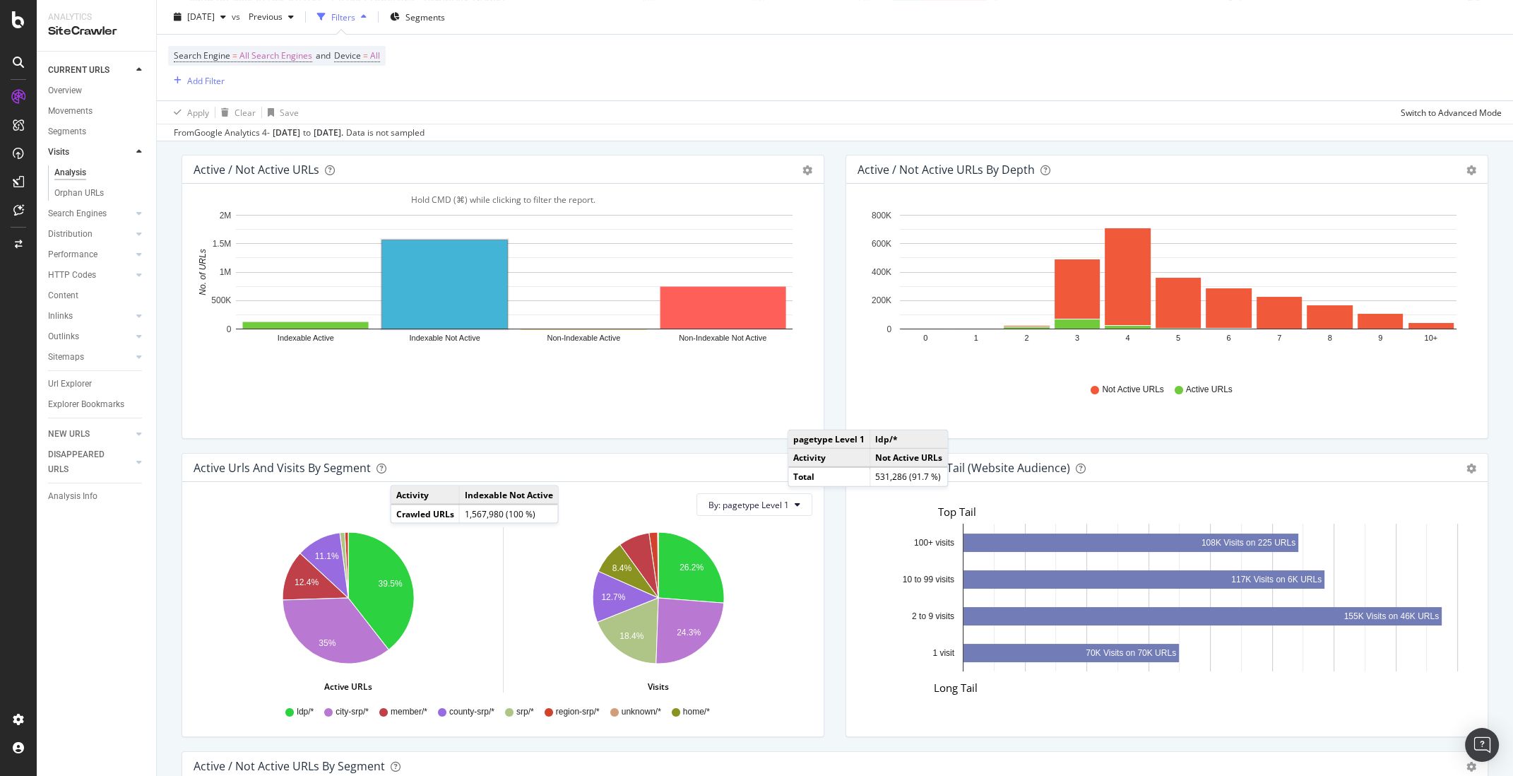
scroll to position [716, 0]
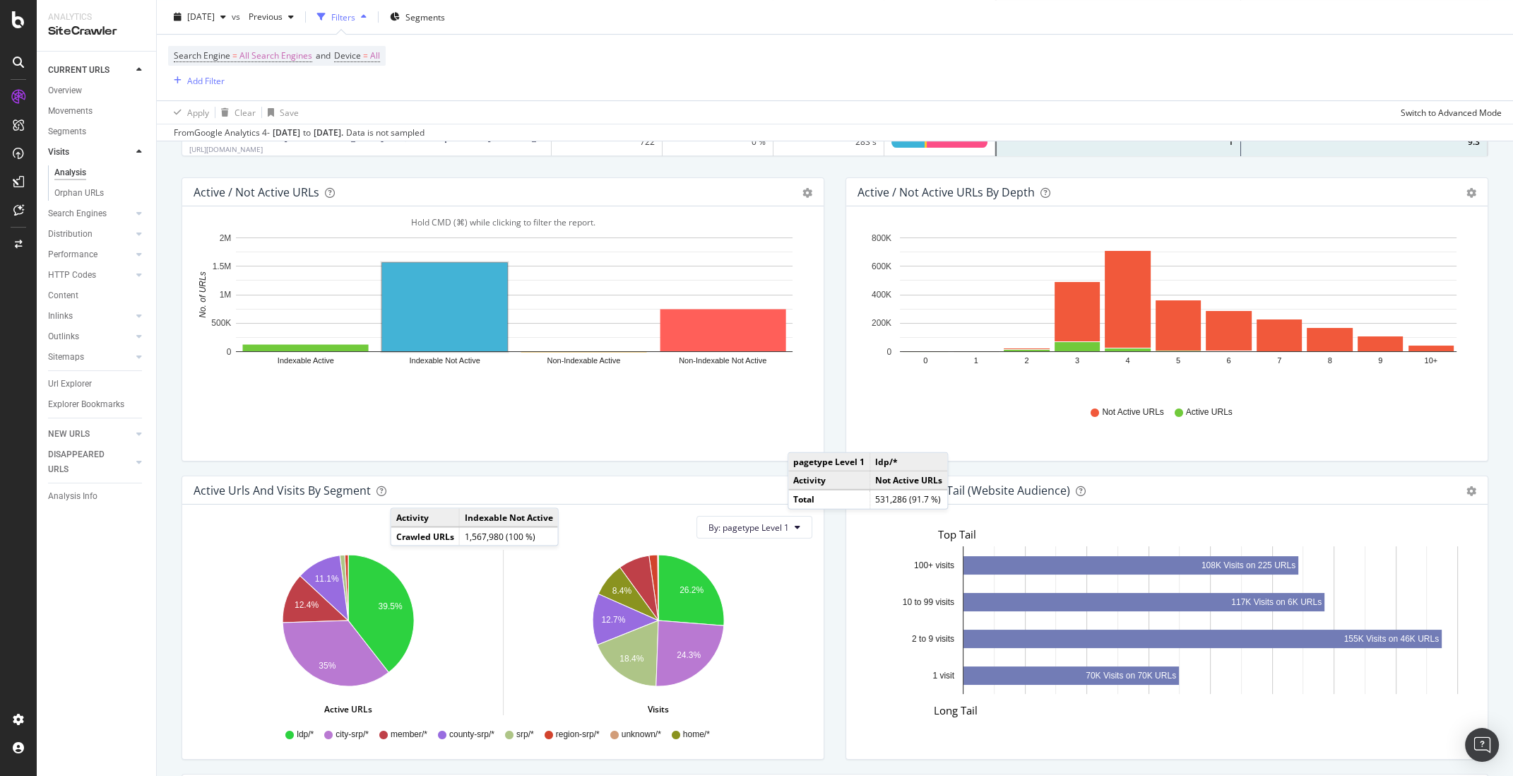
drag, startPoint x: 437, startPoint y: 415, endPoint x: 519, endPoint y: 420, distance: 82.8
click at [439, 415] on div "Hold CMD (⌘) while clicking to filter the report. Indexable Active Indexable No…" at bounding box center [502, 333] width 641 height 254
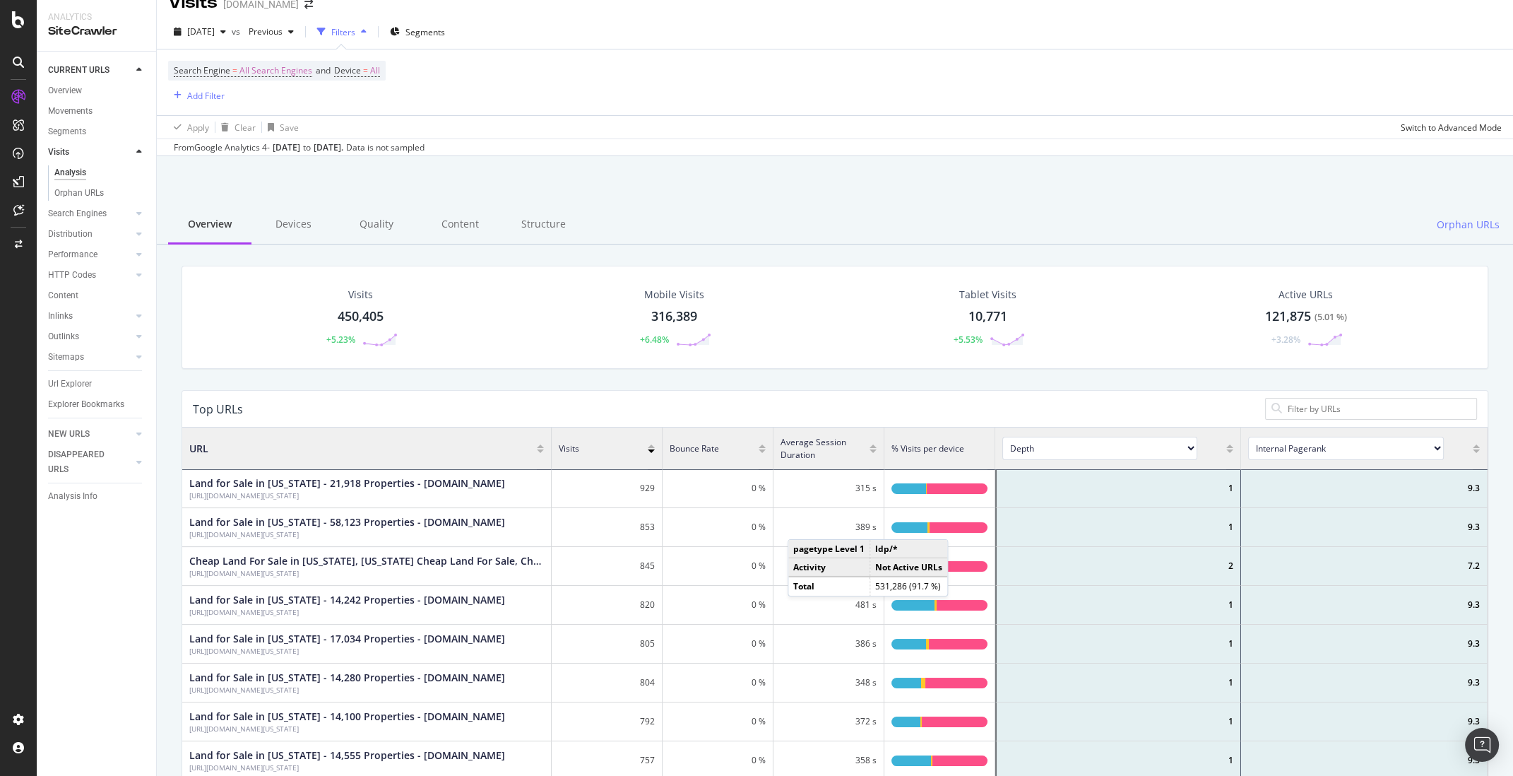
scroll to position [0, 0]
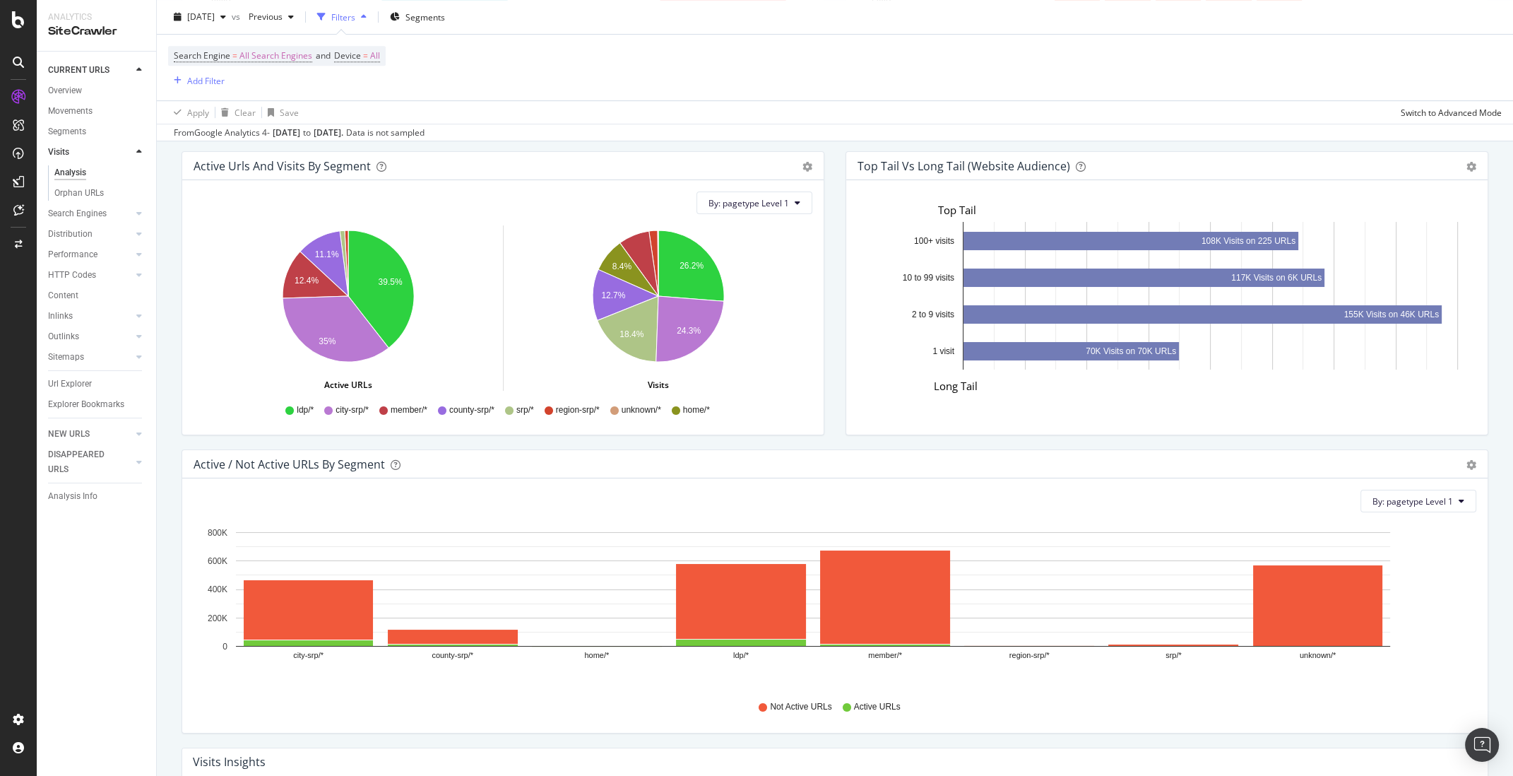
scroll to position [1039, 0]
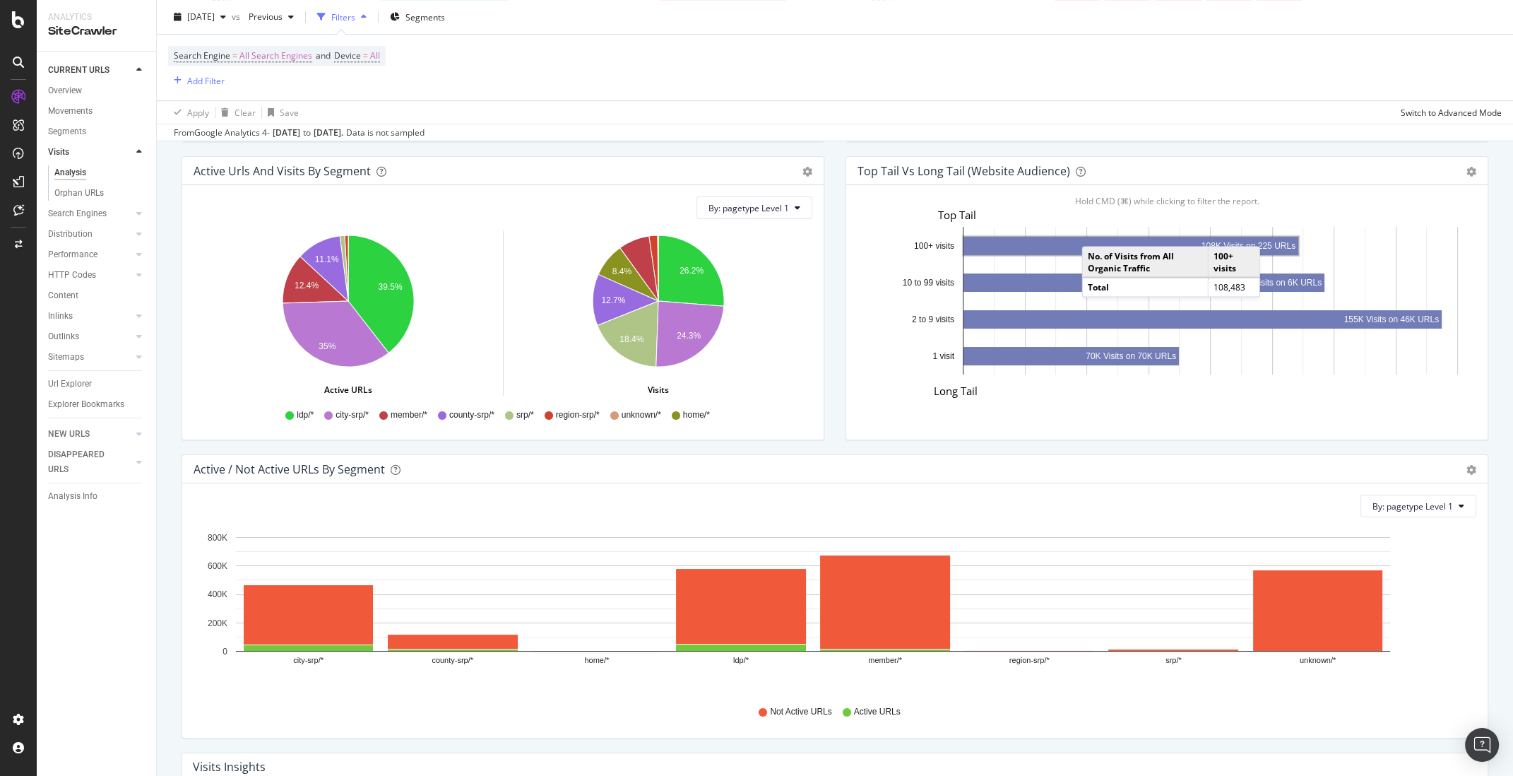
click at [1096, 232] on rect "A chart." at bounding box center [1210, 301] width 495 height 148
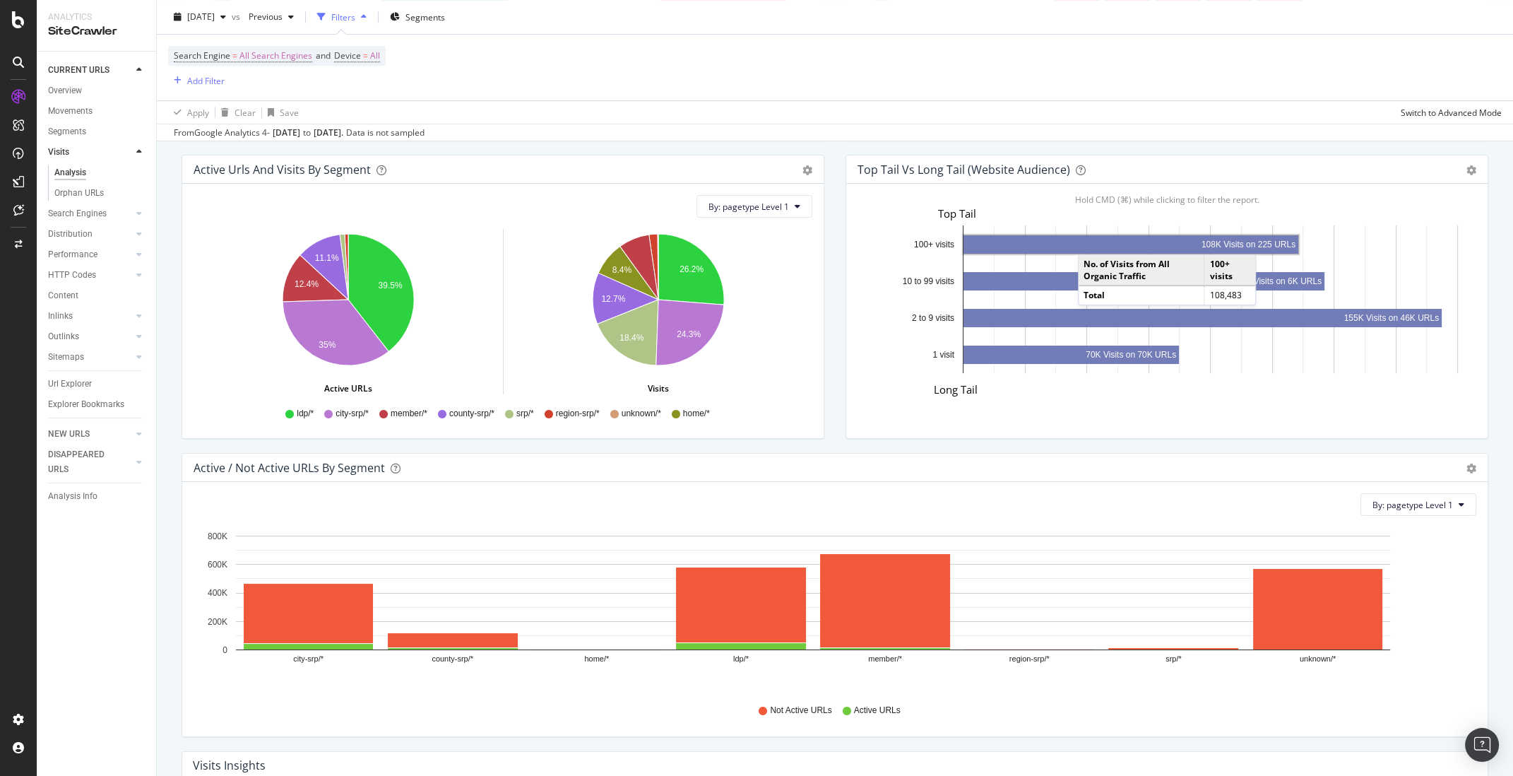
click at [1092, 240] on rect "A chart." at bounding box center [1131, 244] width 335 height 18
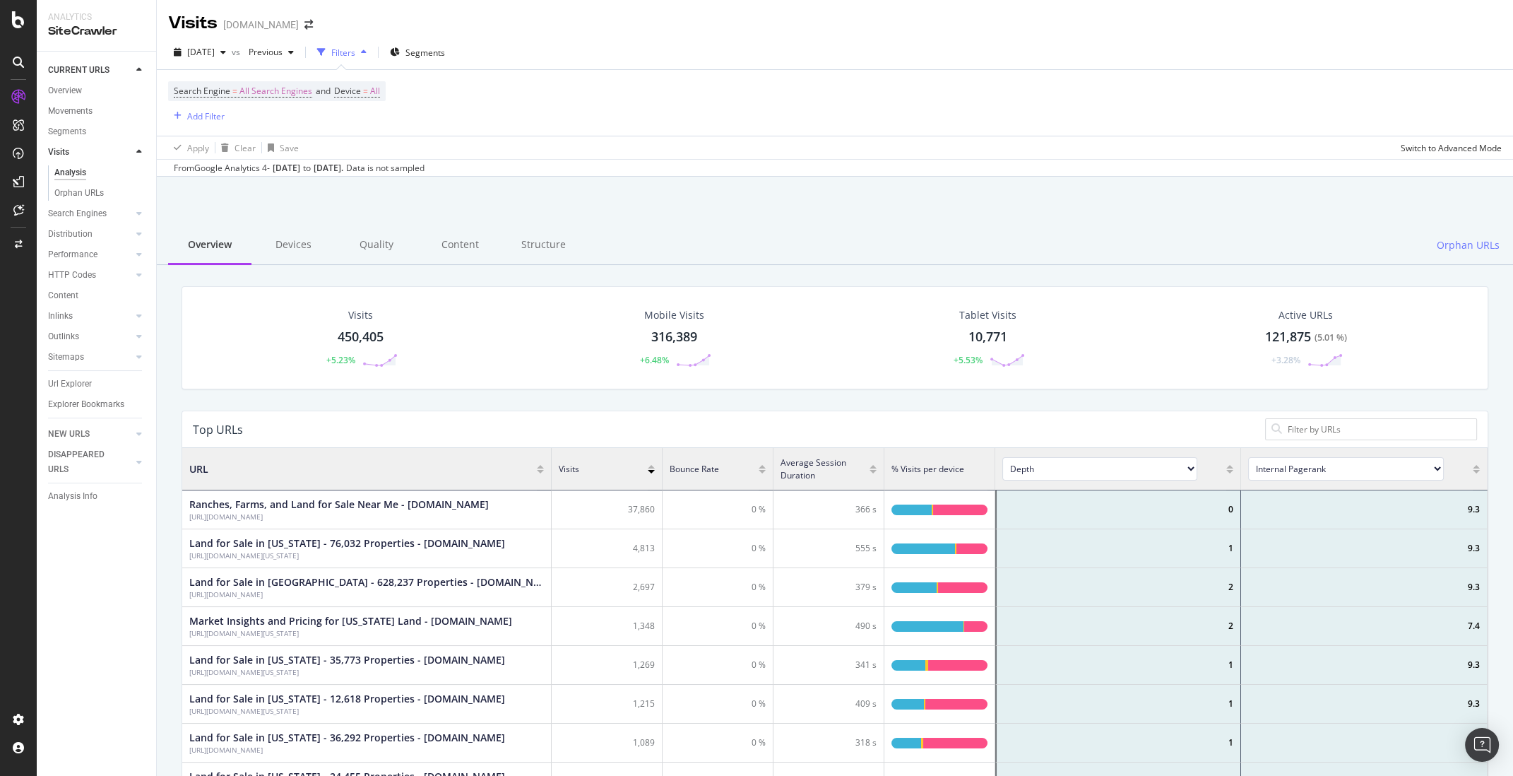
scroll to position [424, 1306]
